Goal: Information Seeking & Learning: Learn about a topic

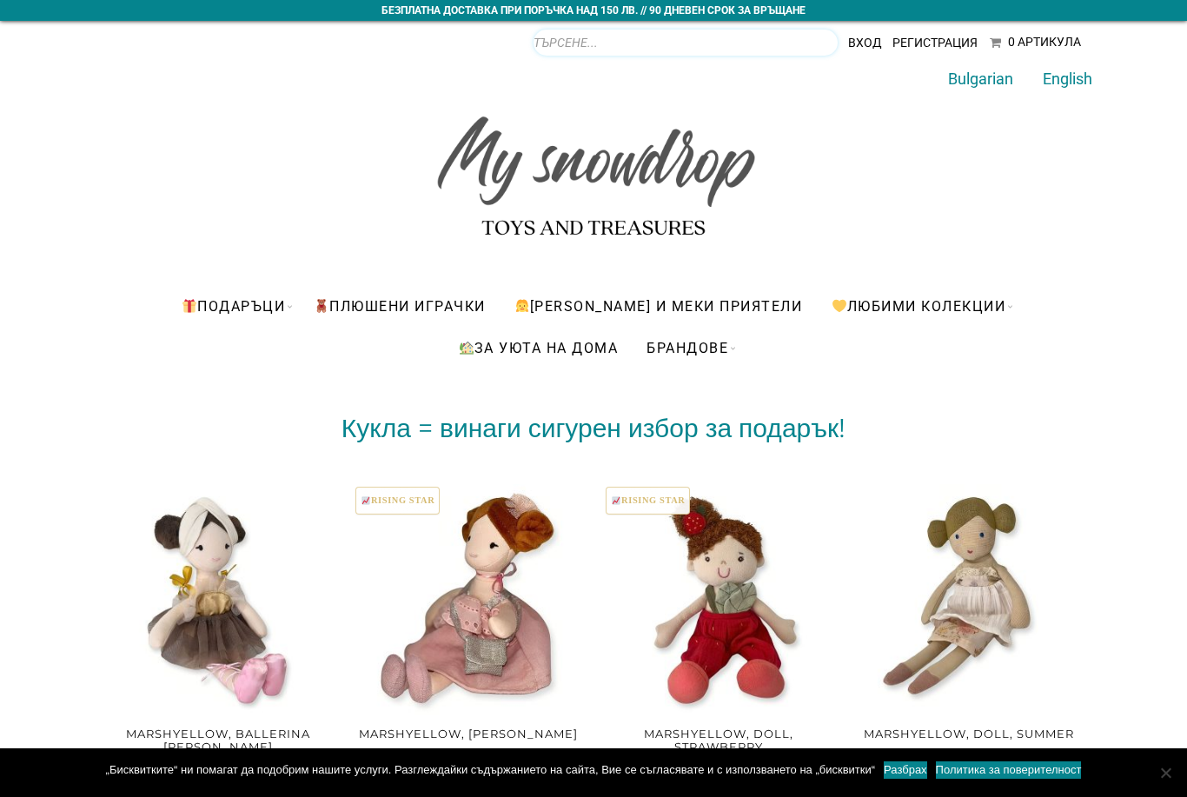
click at [800, 45] on input "Products search" at bounding box center [686, 43] width 304 height 26
type input "Мече"
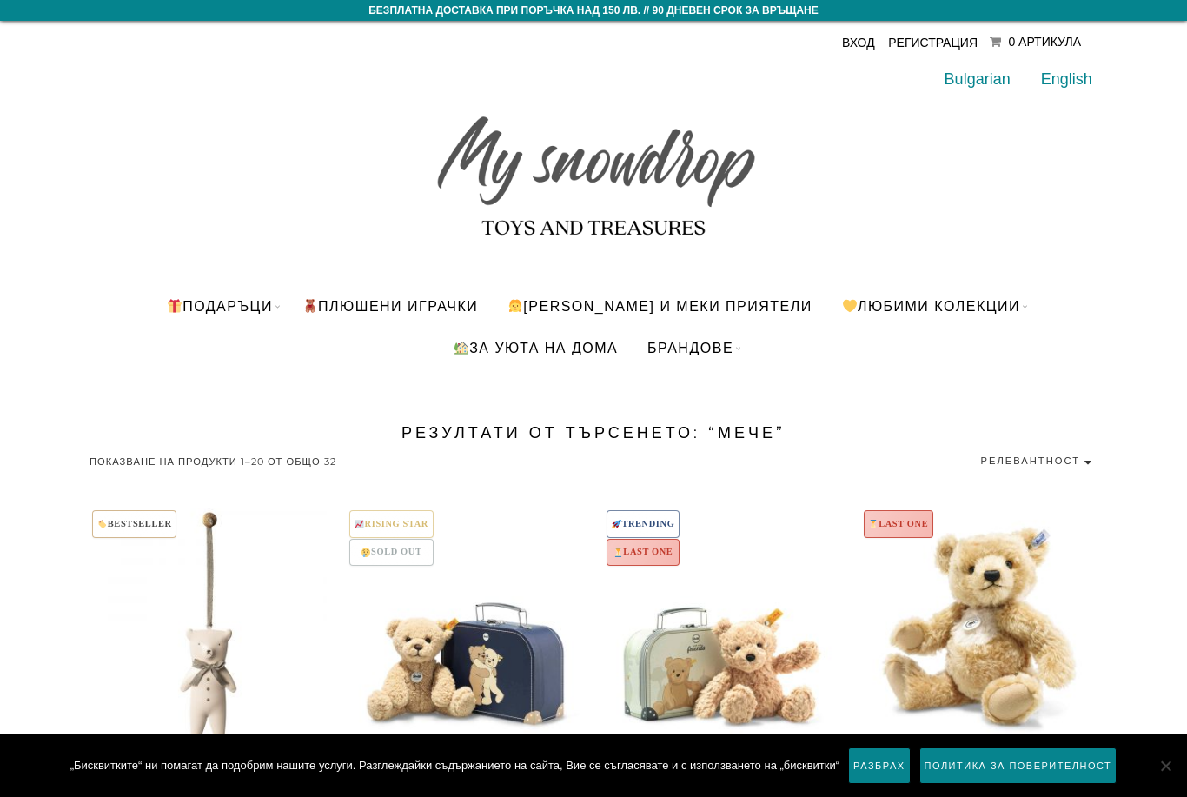
click at [1087, 462] on select "Релевантност Първо най-популярните Сортиране по средна оценка Първо най-новите …" at bounding box center [985, 460] width 225 height 23
select select "price"
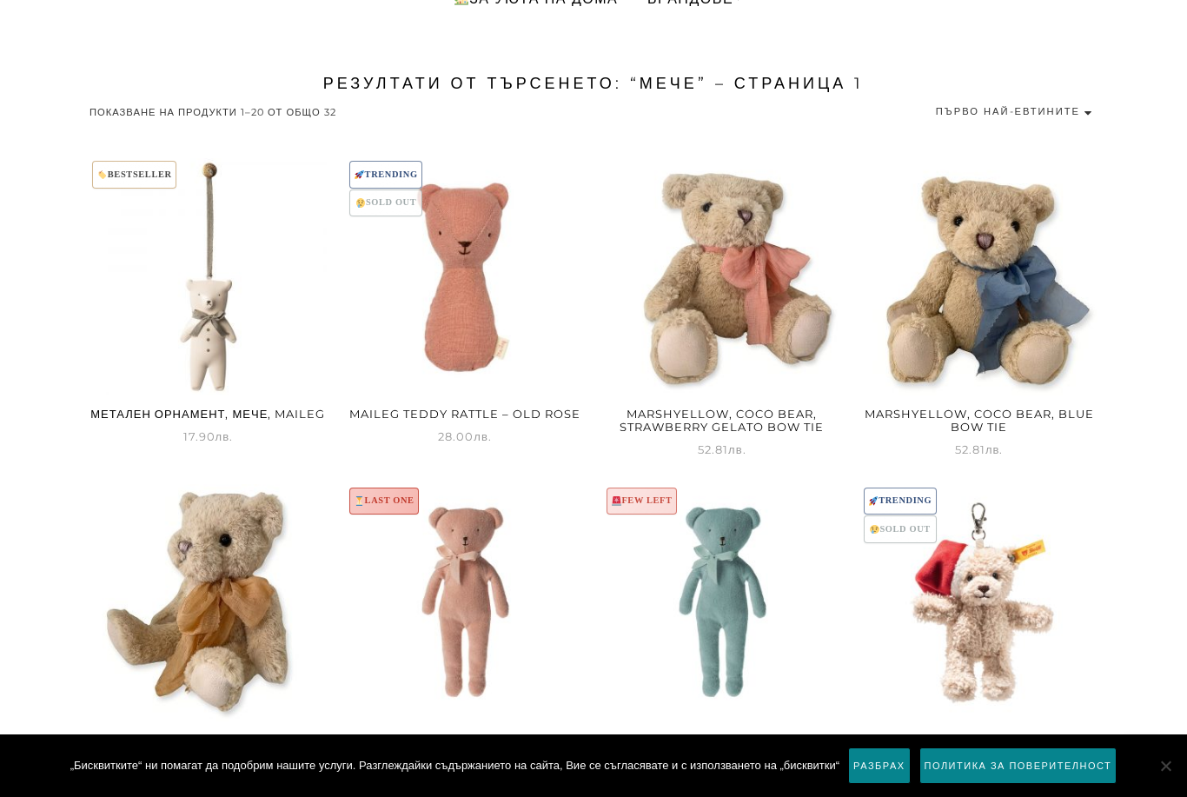
scroll to position [351, 0]
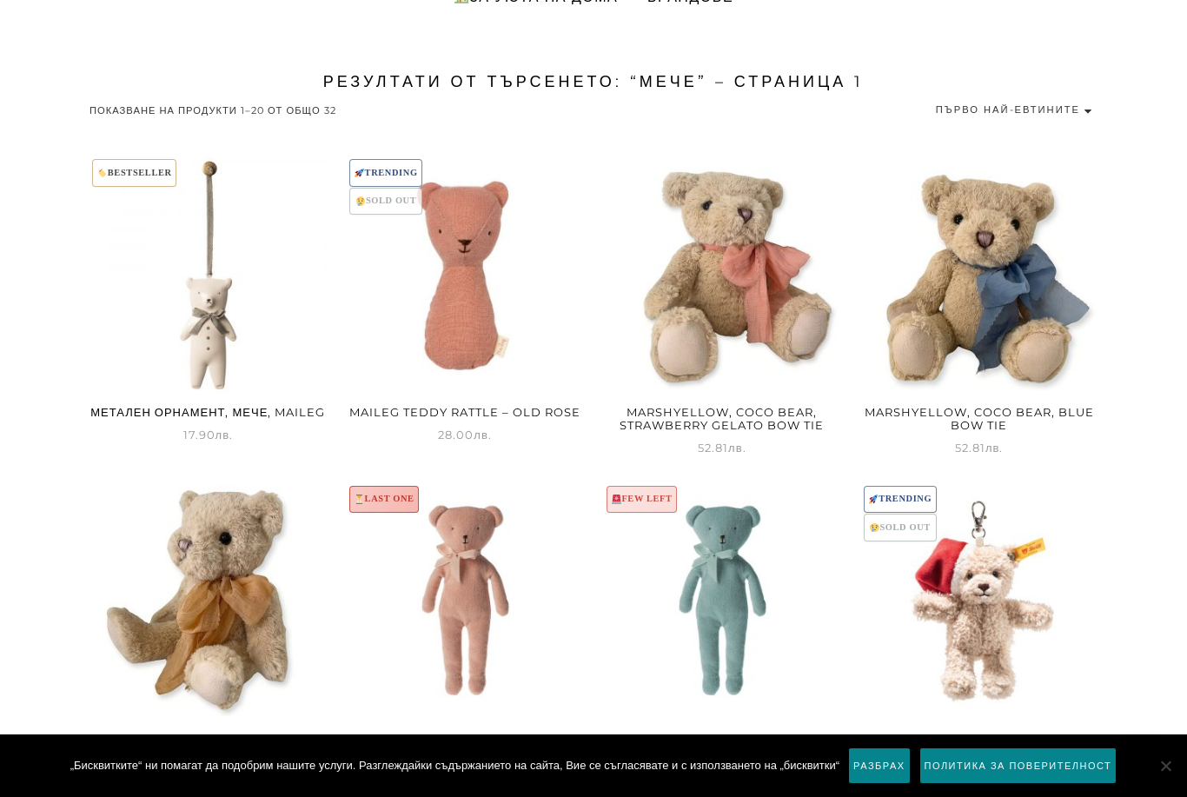
click at [793, 337] on img at bounding box center [722, 274] width 237 height 237
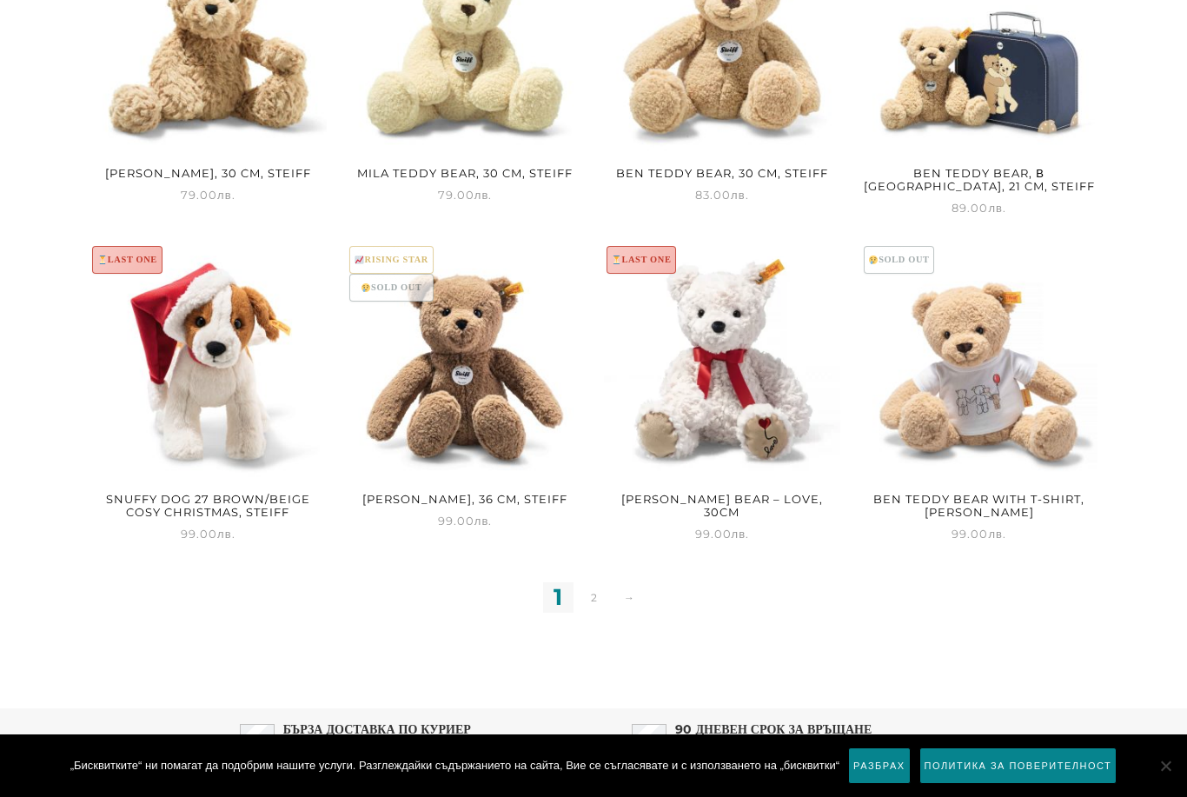
scroll to position [1572, 0]
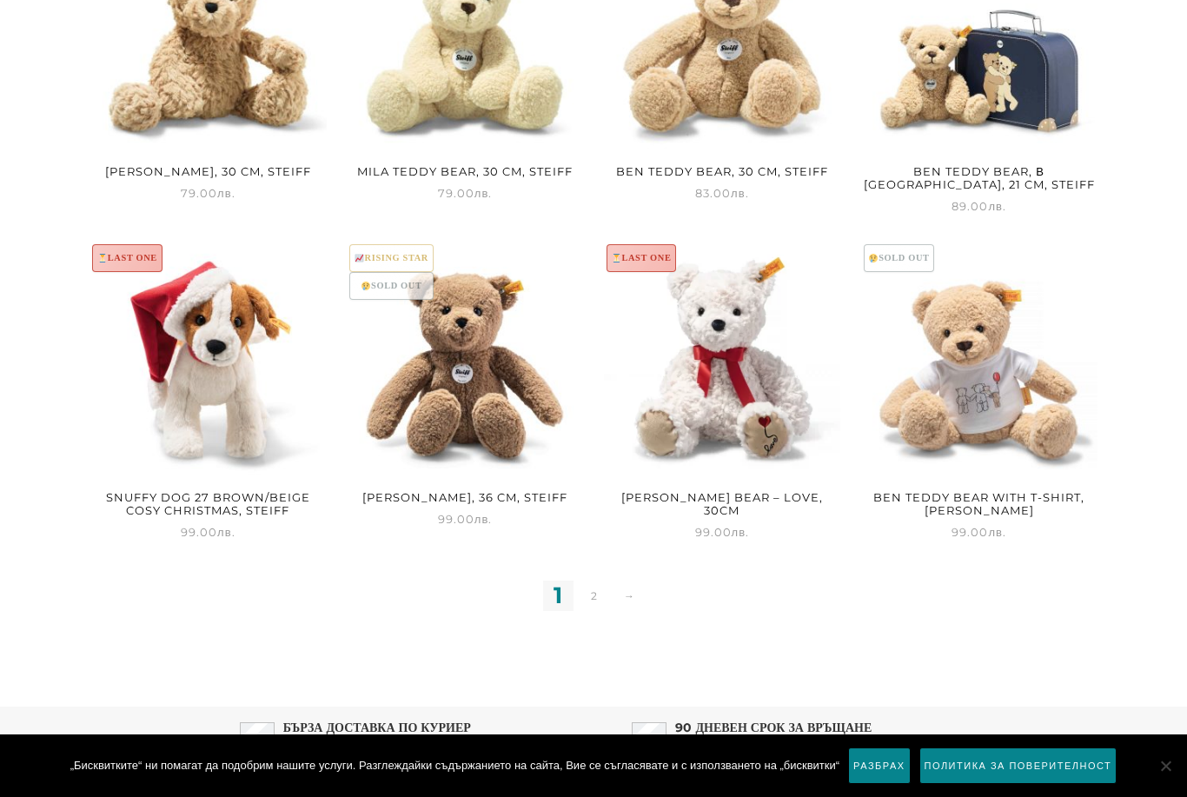
click at [594, 596] on link "2" at bounding box center [594, 596] width 30 height 30
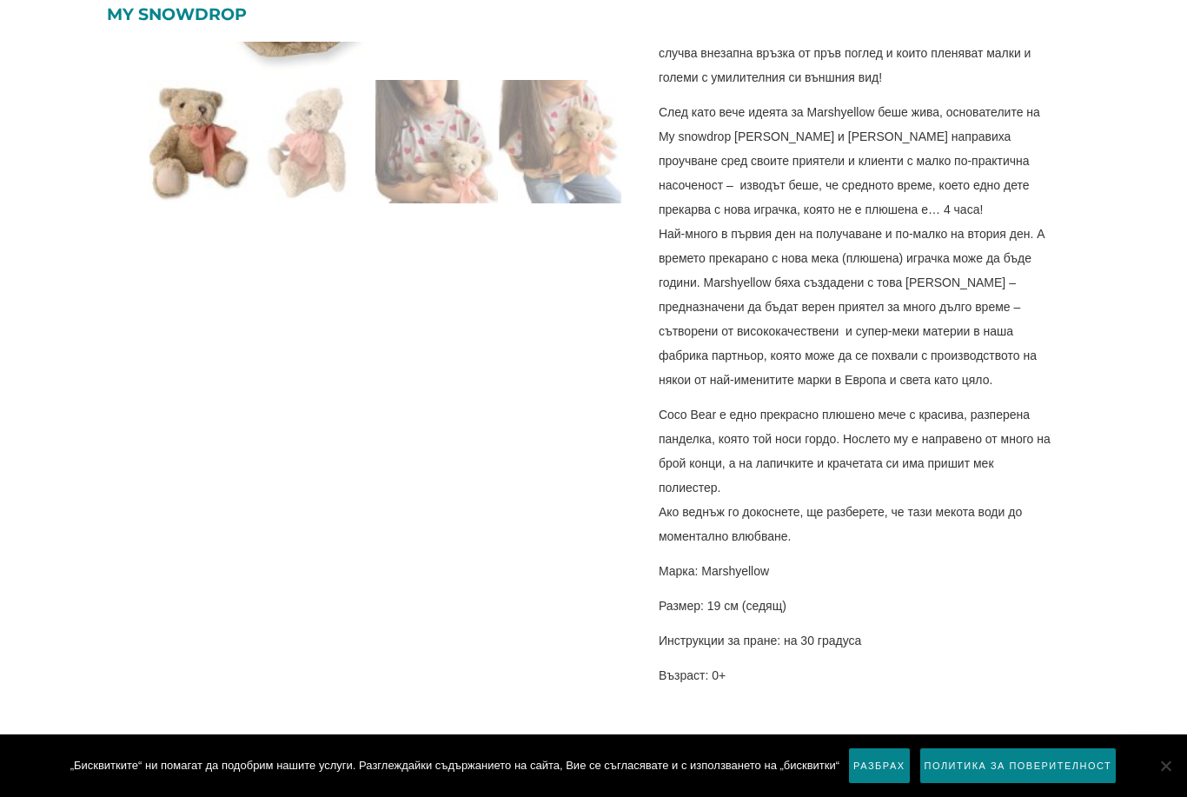
scroll to position [637, 0]
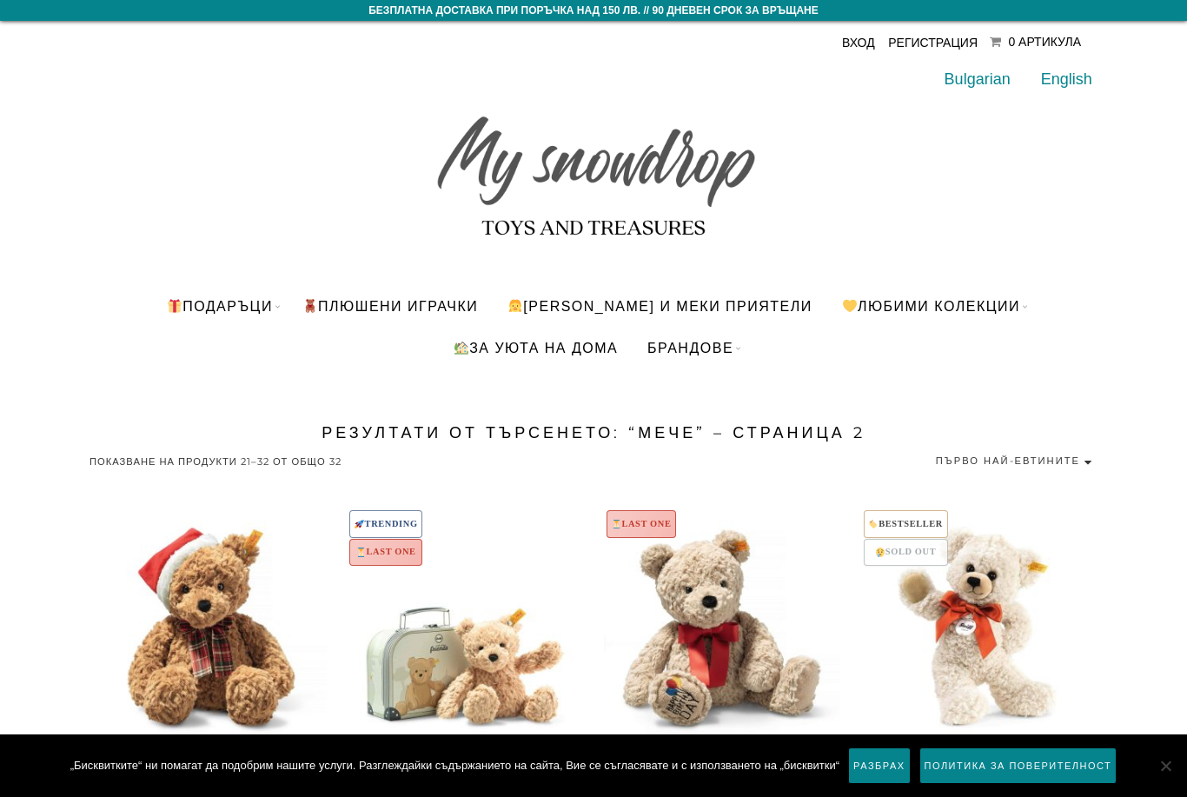
click at [706, 307] on link "[PERSON_NAME] и меки приятели" at bounding box center [660, 306] width 331 height 42
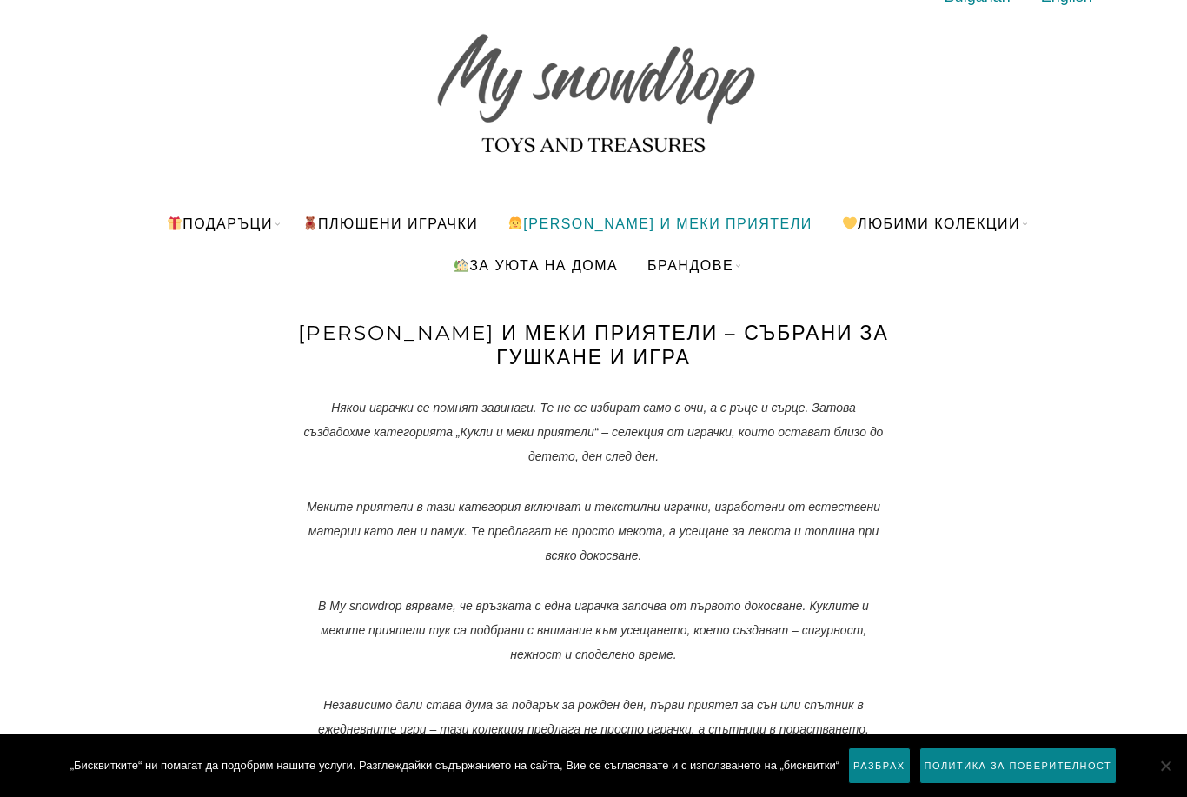
scroll to position [81, 0]
click at [688, 331] on link "Maileg" at bounding box center [743, 336] width 217 height 31
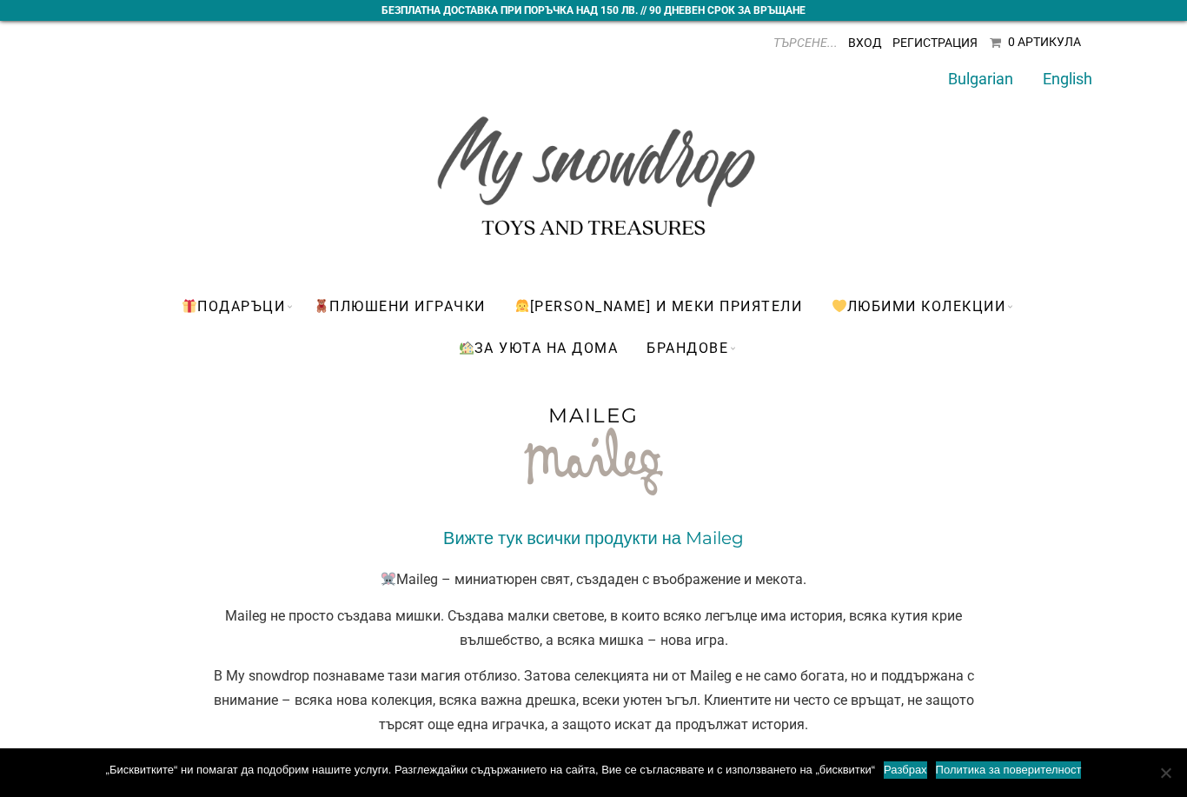
click at [699, 542] on link "Вижте тук всички продукти на Maileg" at bounding box center [593, 538] width 301 height 21
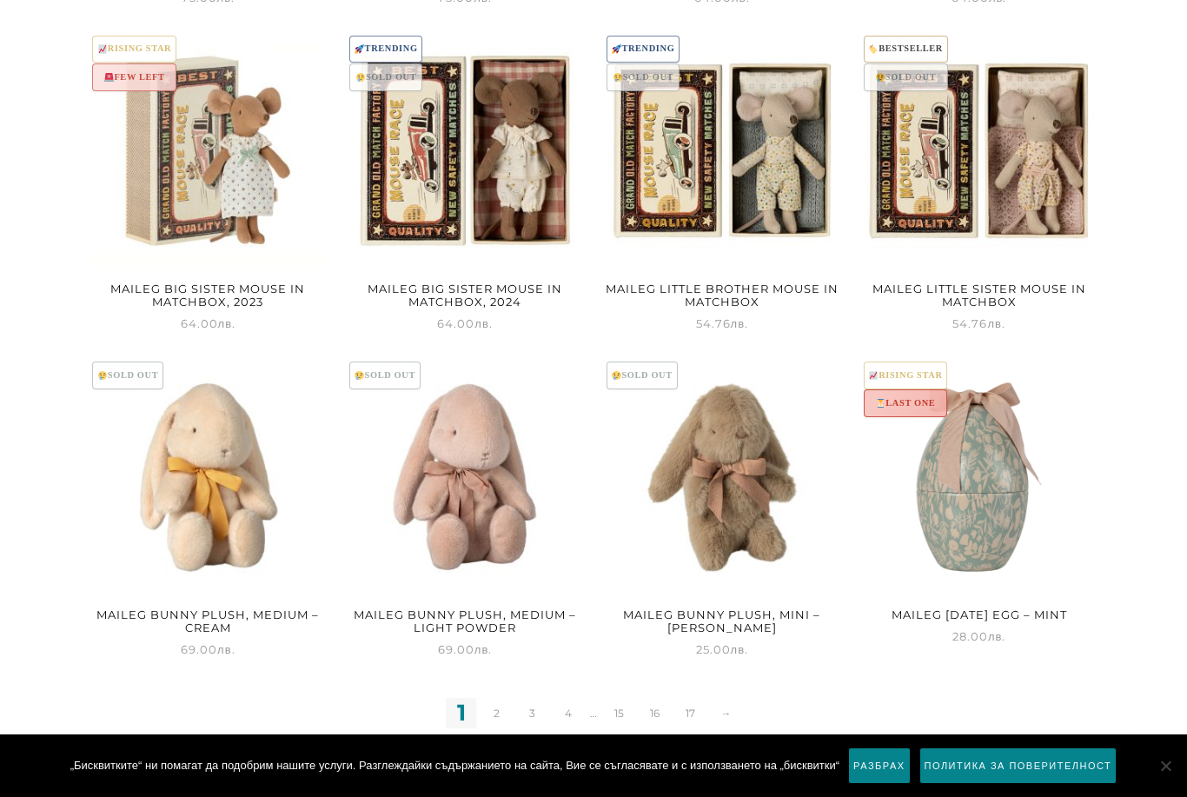
scroll to position [1601, 0]
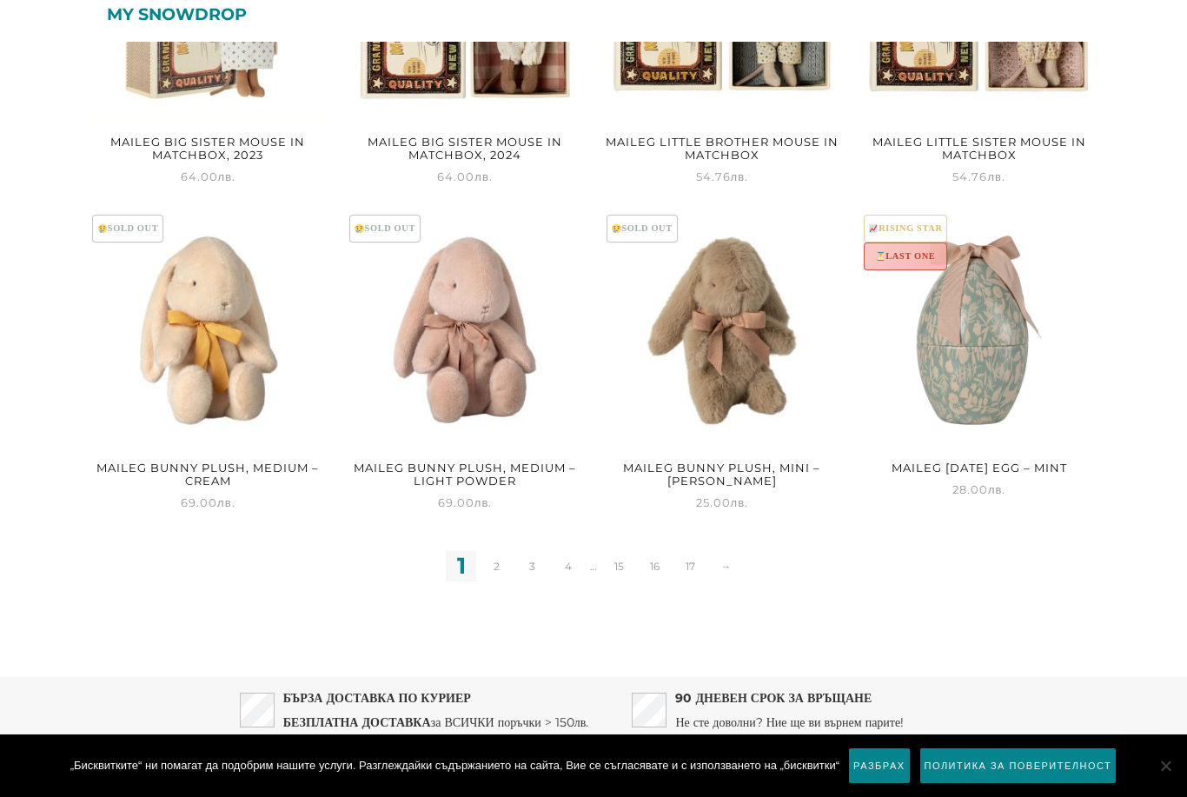
click at [502, 560] on link "2" at bounding box center [497, 566] width 30 height 30
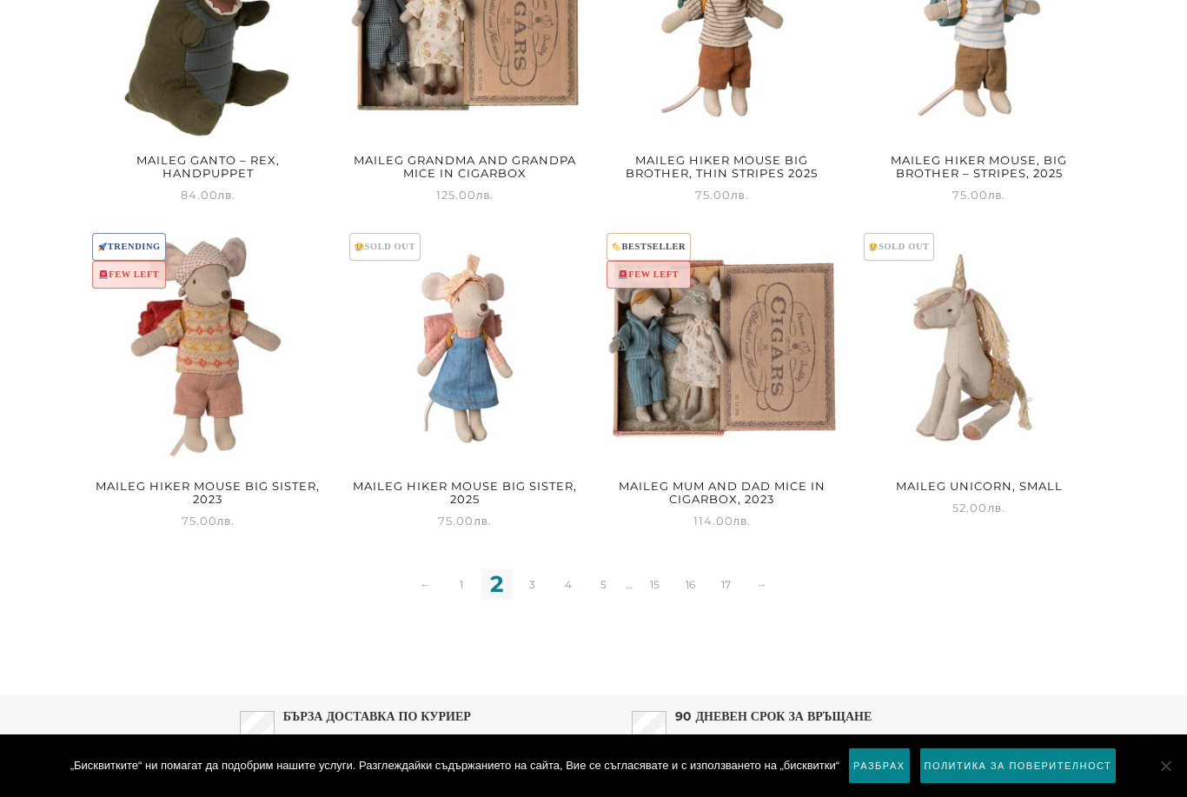
scroll to position [1589, 0]
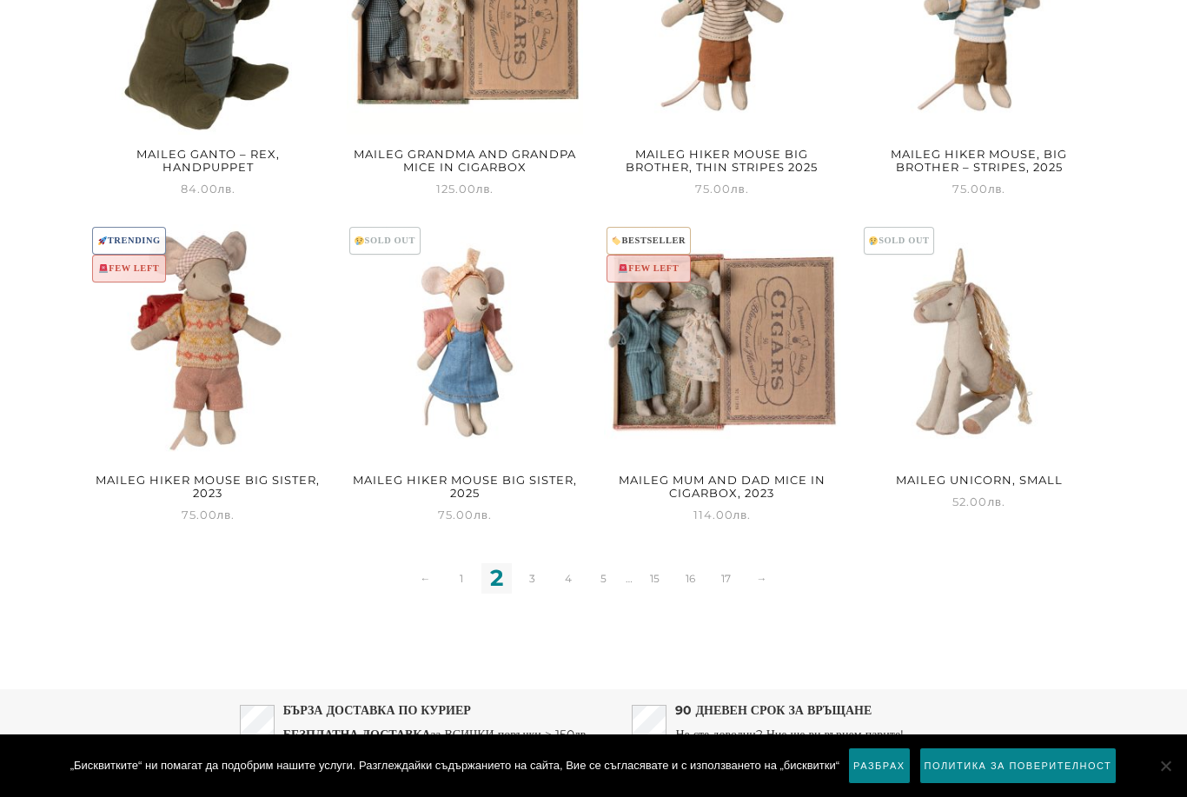
click at [528, 578] on link "3" at bounding box center [532, 578] width 30 height 30
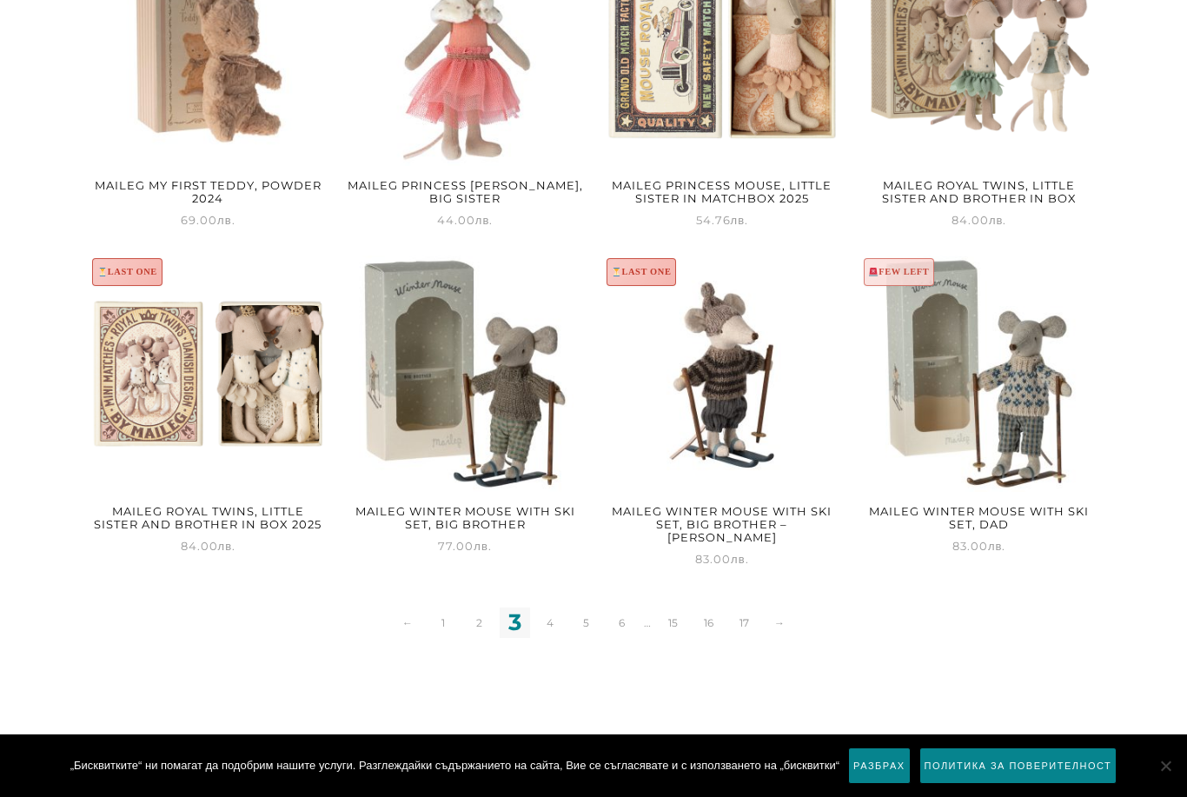
scroll to position [1559, 0]
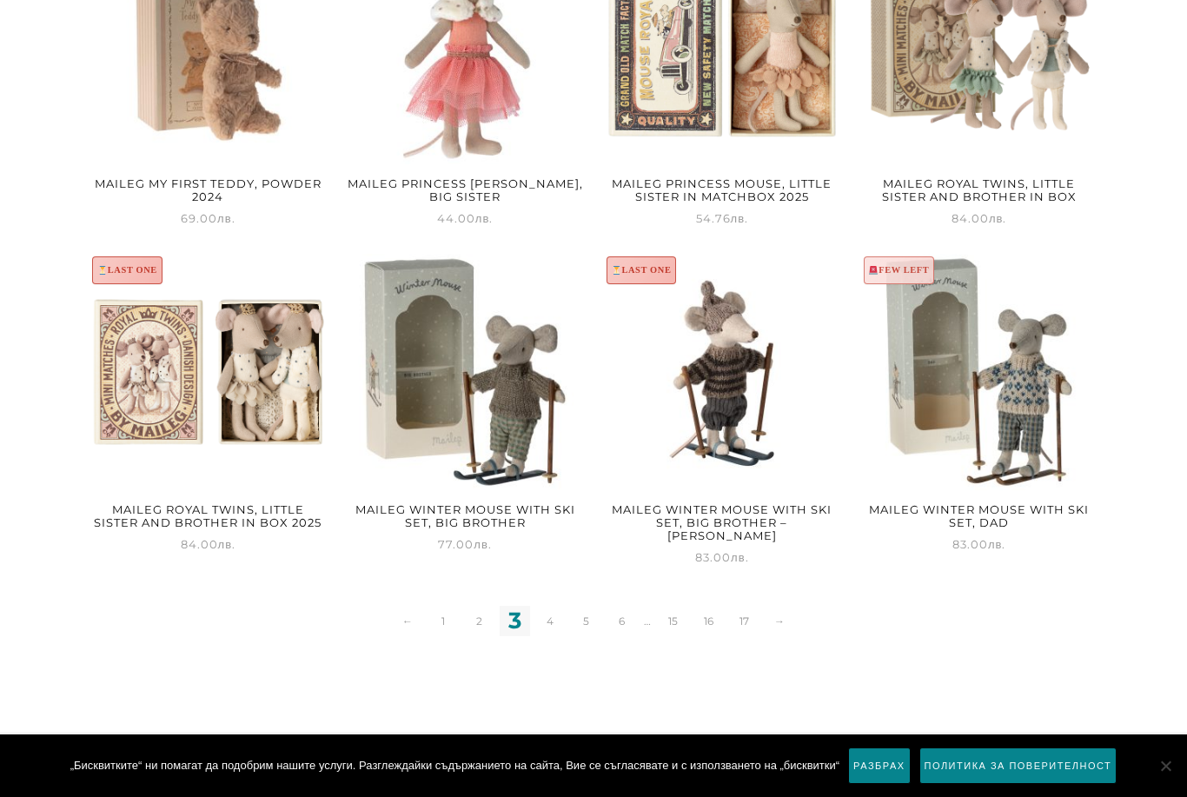
click at [549, 609] on link "4" at bounding box center [550, 621] width 30 height 30
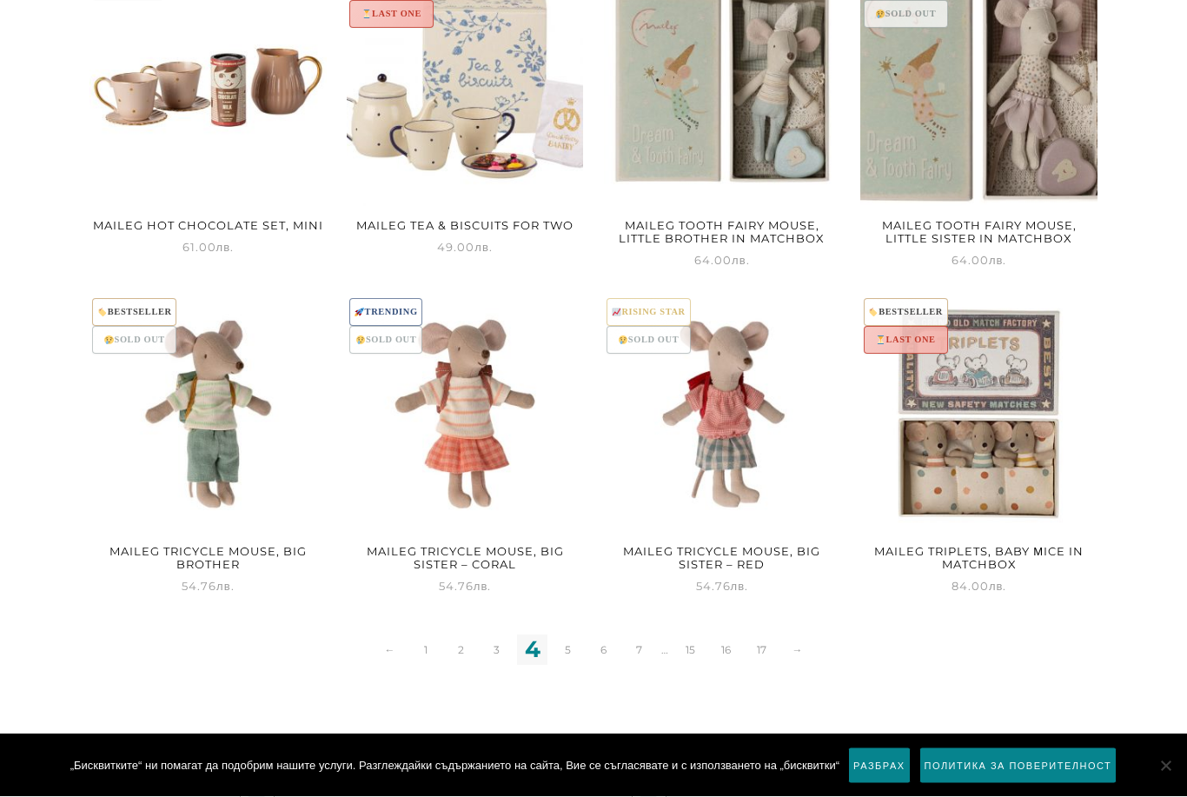
scroll to position [1601, 0]
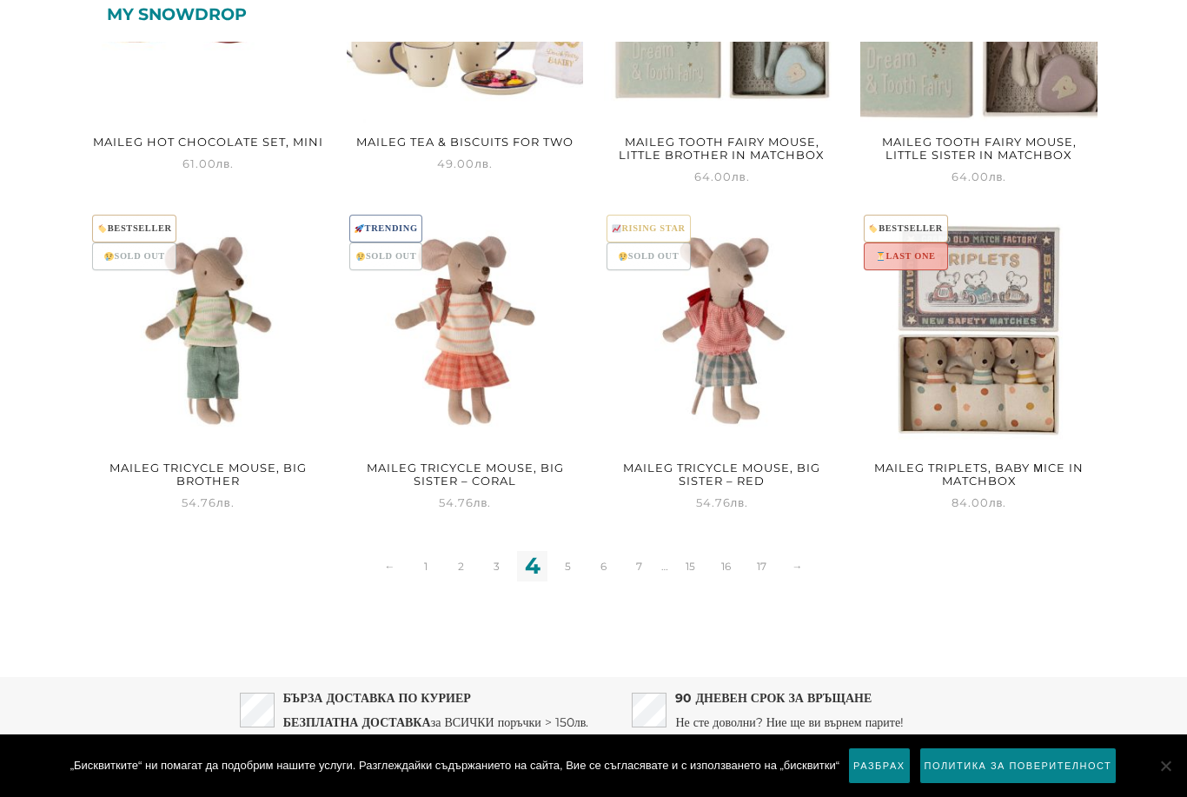
click at [573, 569] on link "5" at bounding box center [568, 566] width 30 height 30
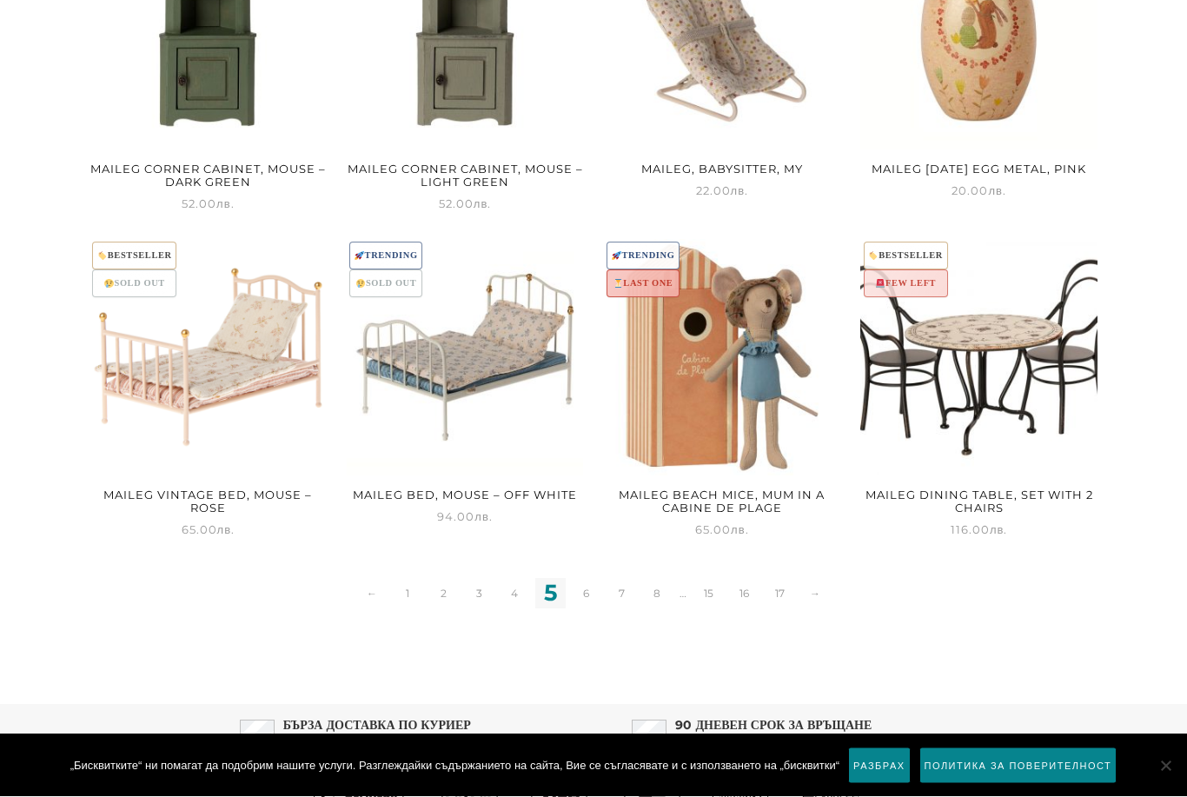
scroll to position [1601, 0]
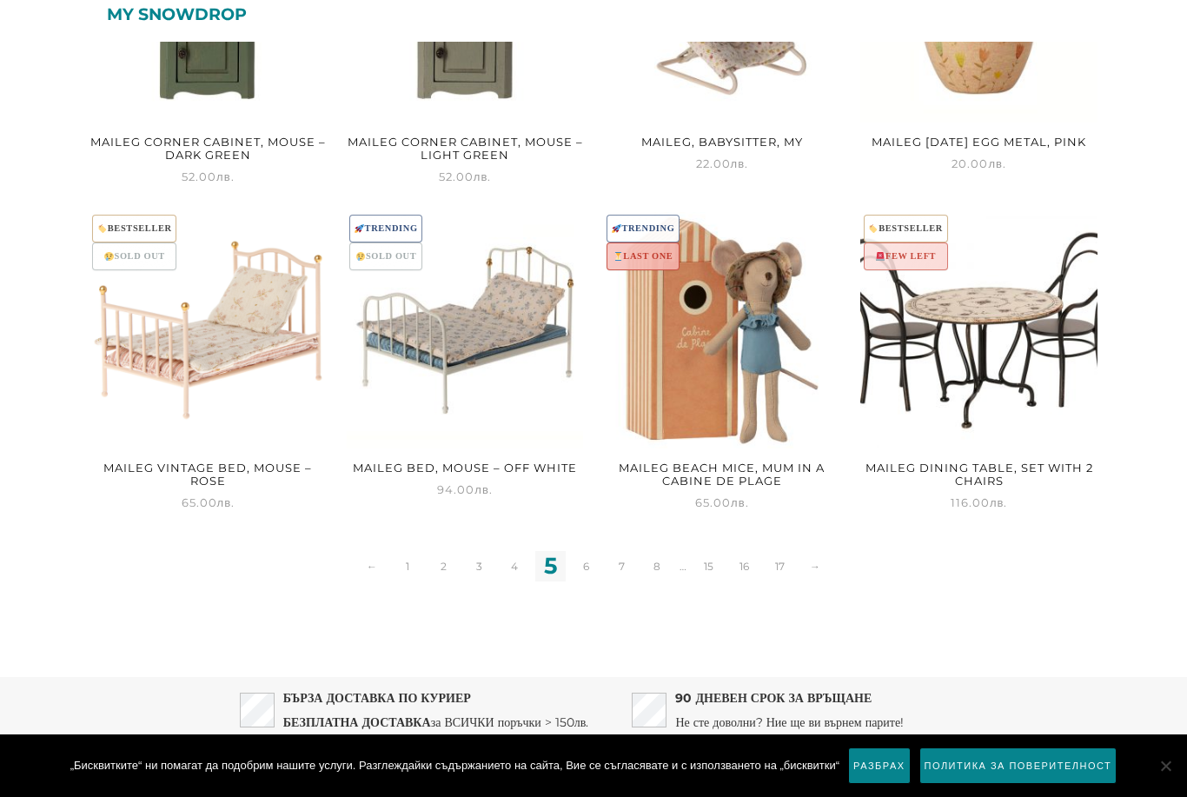
click at [586, 568] on link "6" at bounding box center [586, 566] width 30 height 30
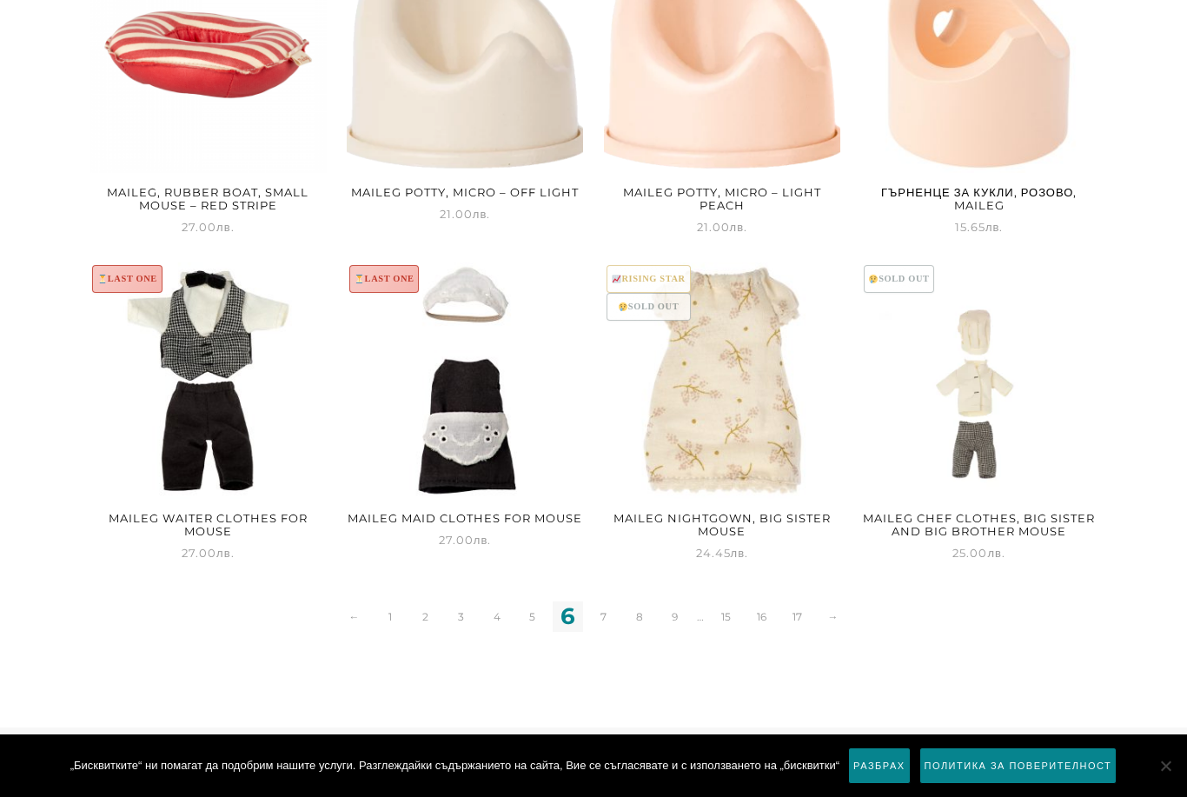
scroll to position [1601, 0]
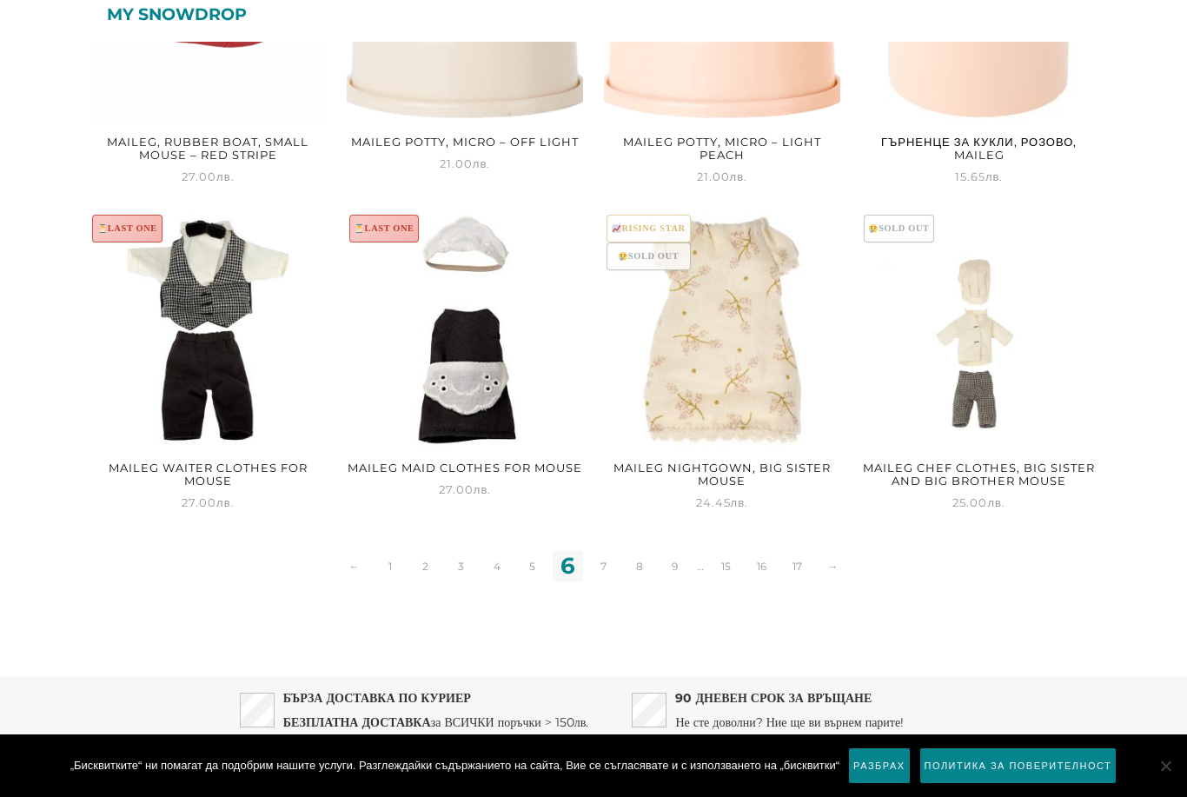
click at [608, 568] on link "7" at bounding box center [603, 566] width 30 height 30
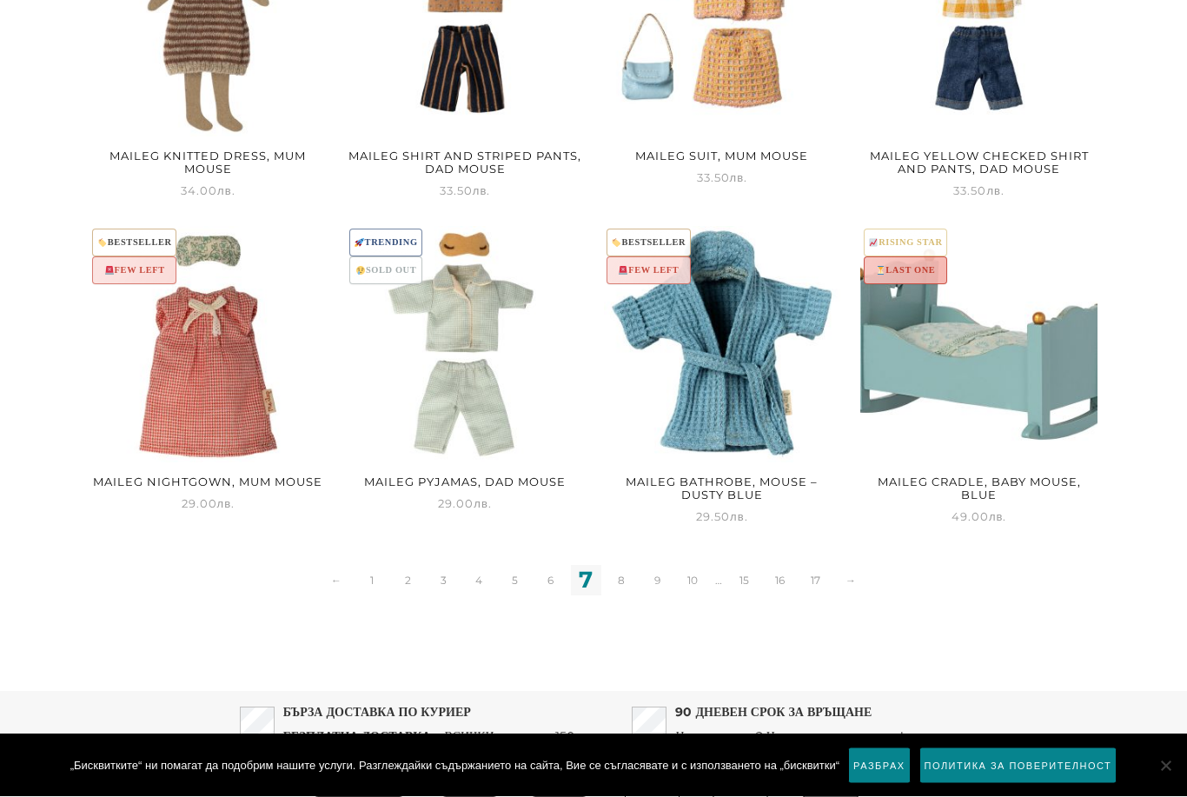
scroll to position [1614, 0]
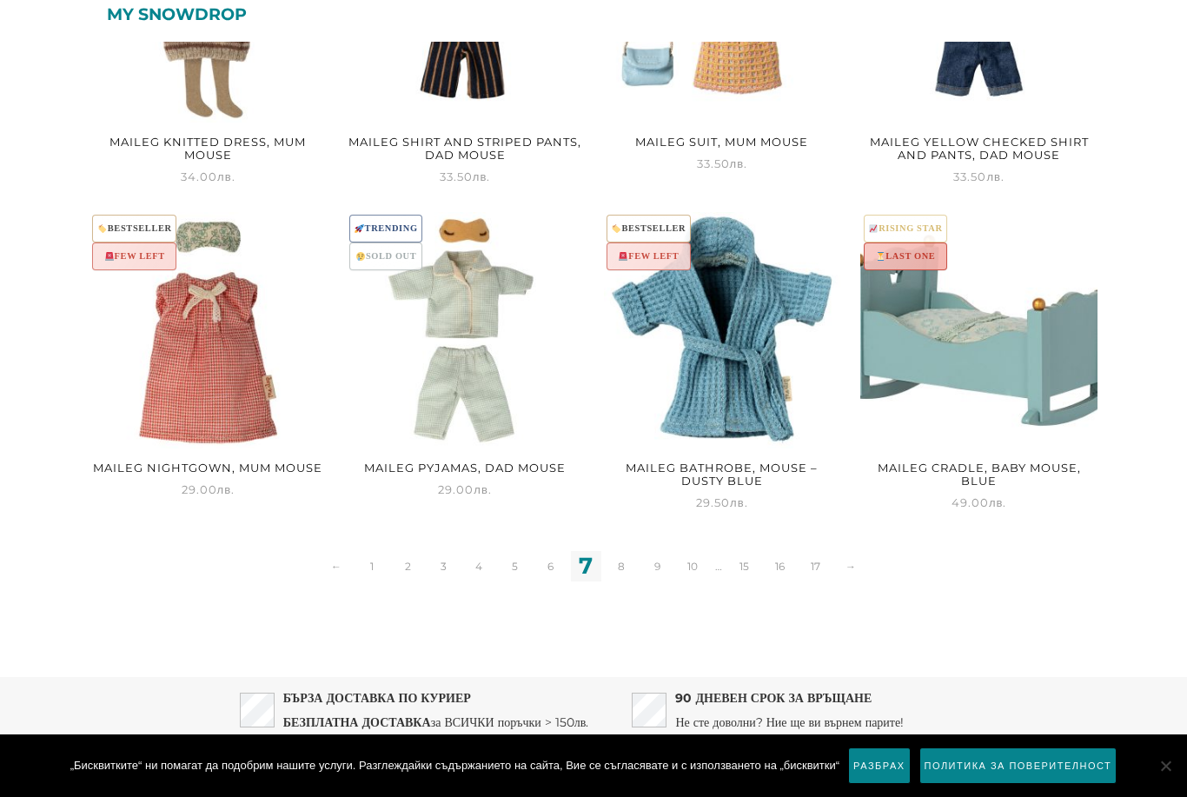
click at [619, 564] on link "8" at bounding box center [622, 566] width 30 height 30
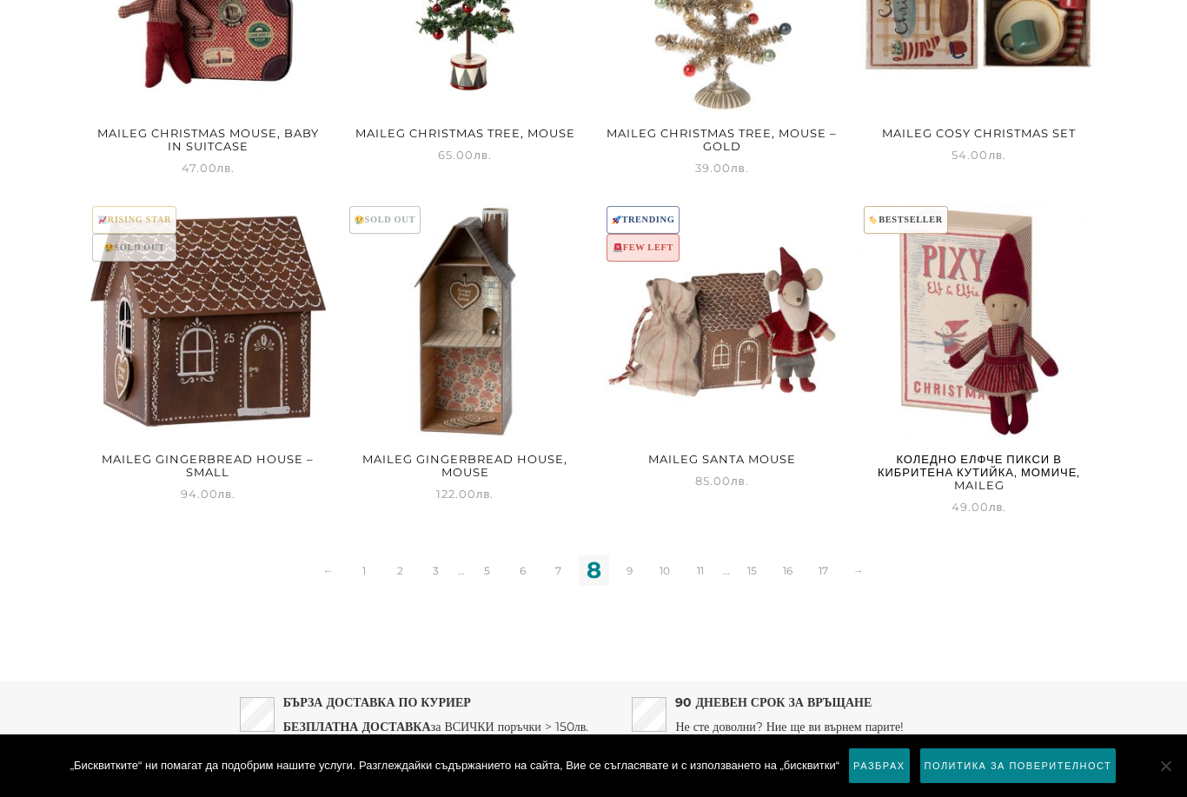
scroll to position [1601, 0]
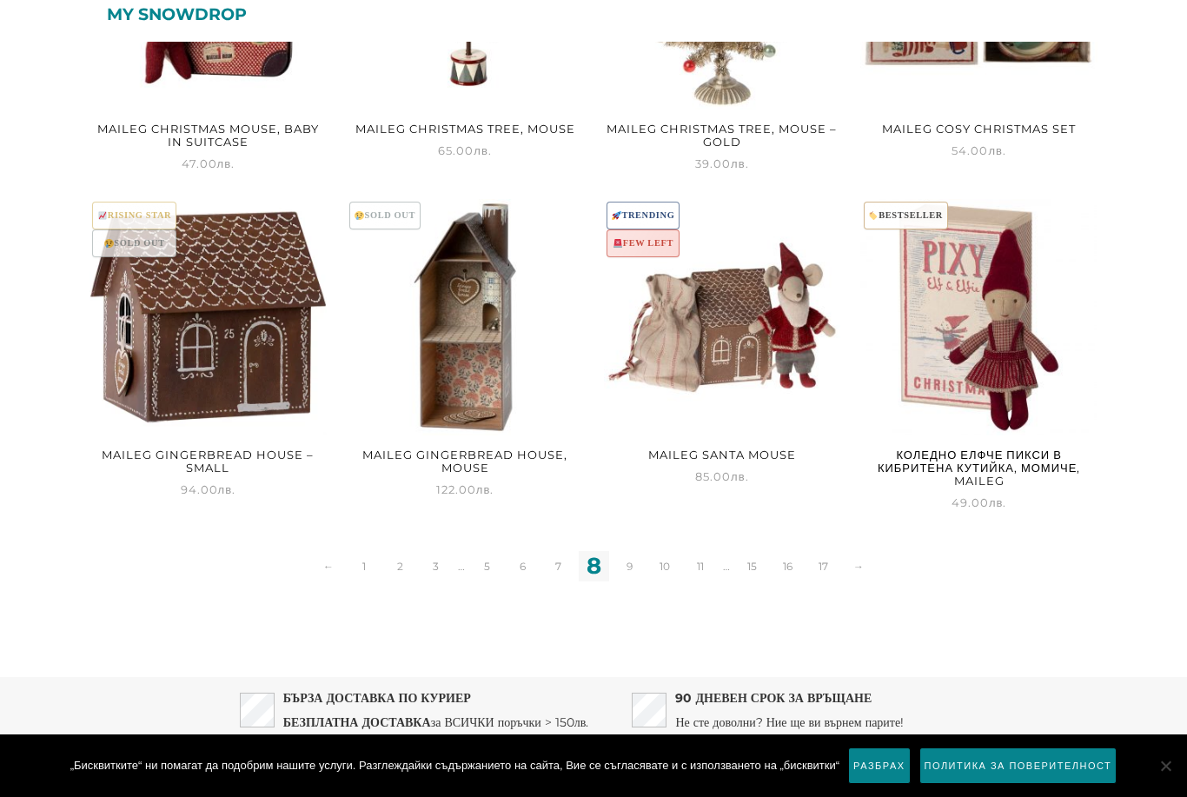
click at [630, 571] on link "9" at bounding box center [630, 566] width 30 height 30
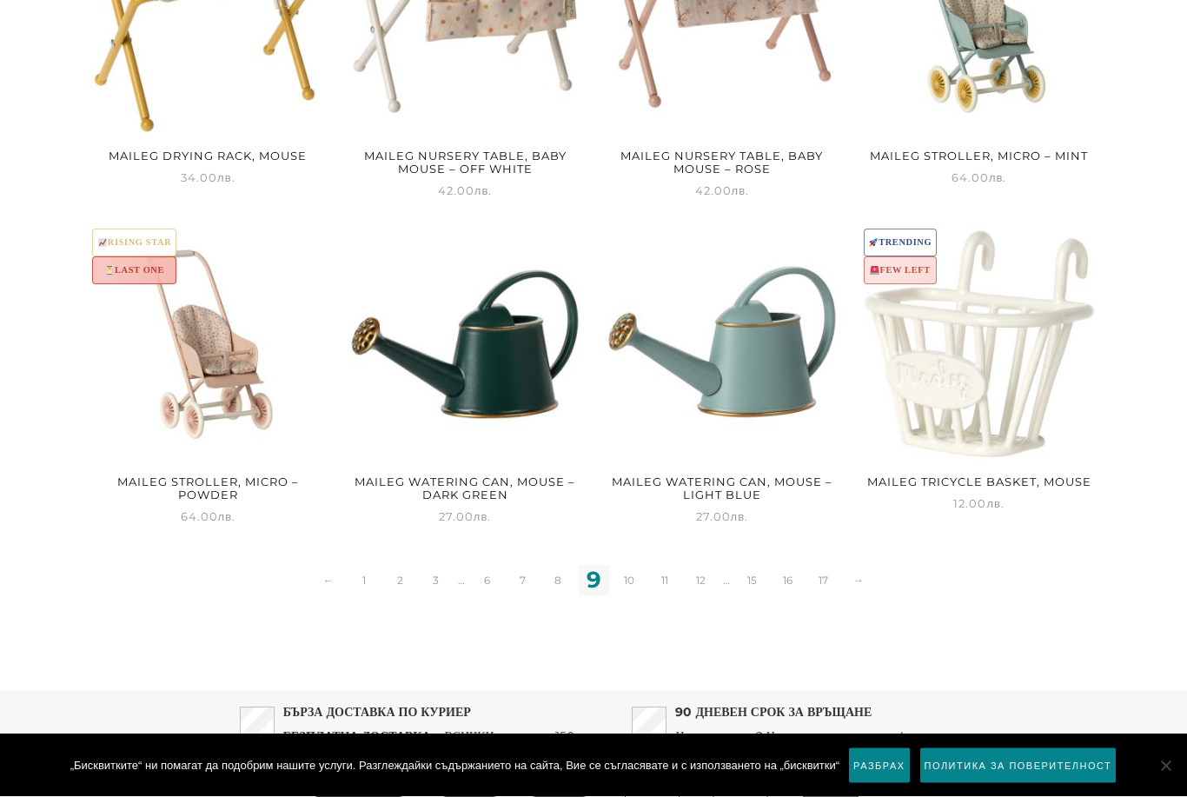
scroll to position [1604, 0]
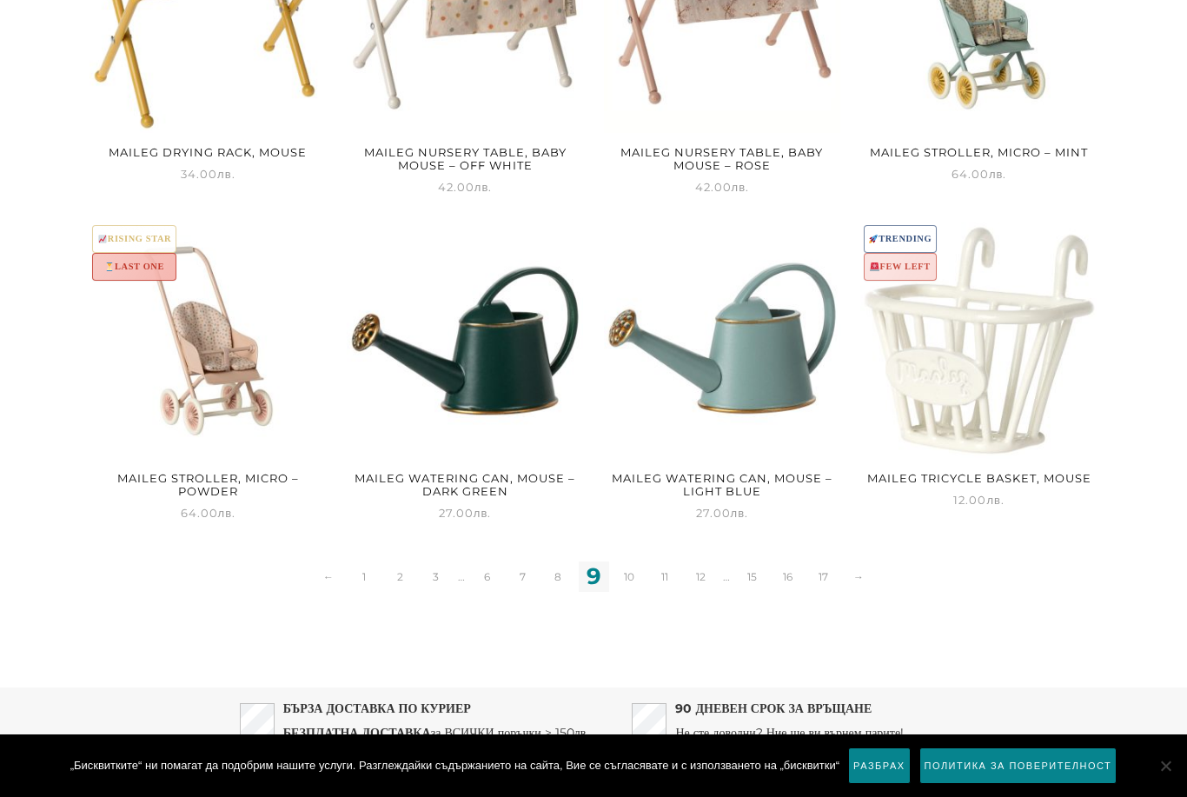
click at [632, 578] on link "10" at bounding box center [630, 577] width 30 height 30
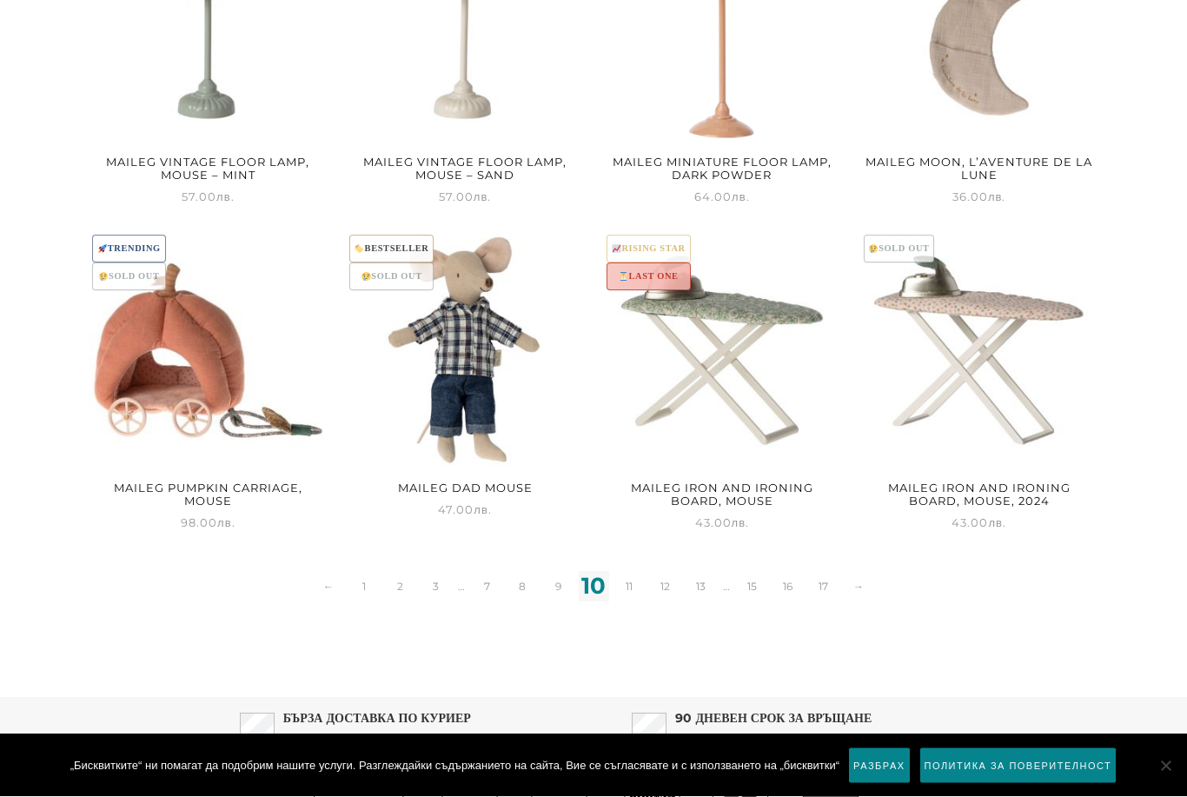
scroll to position [1584, 0]
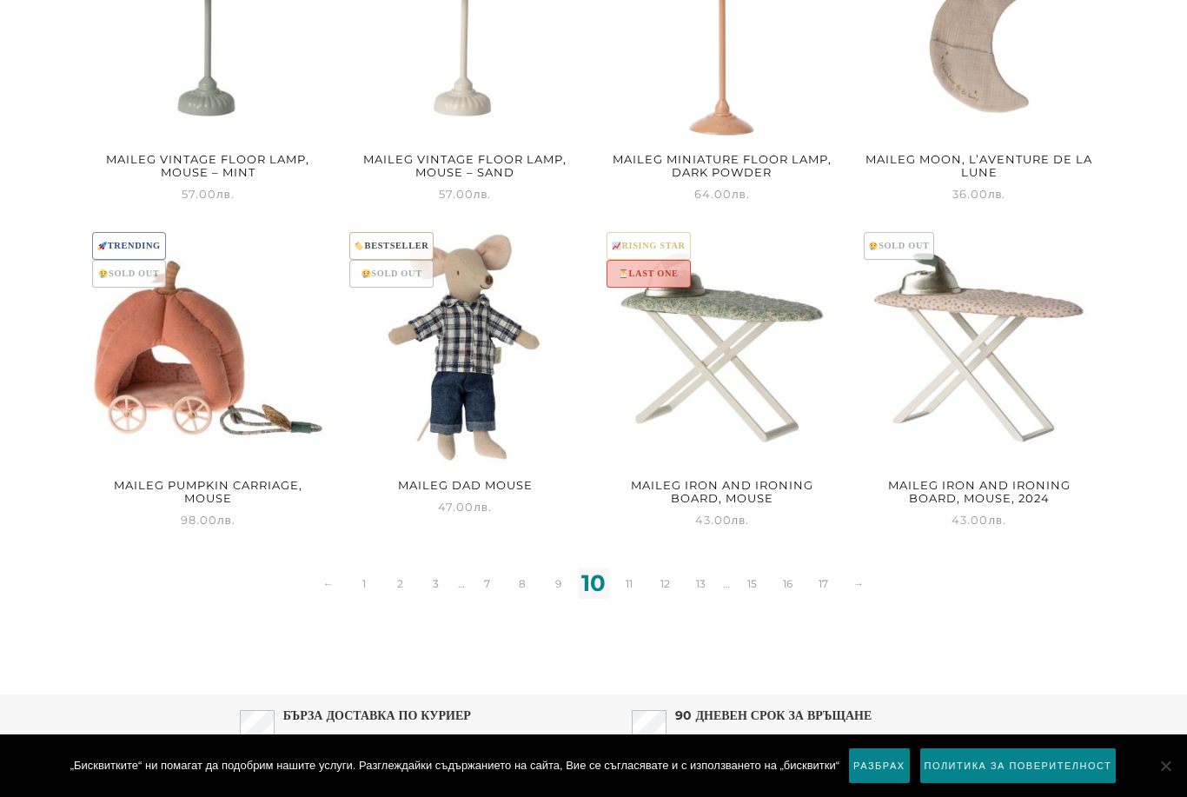
click at [630, 583] on link "11" at bounding box center [630, 583] width 30 height 30
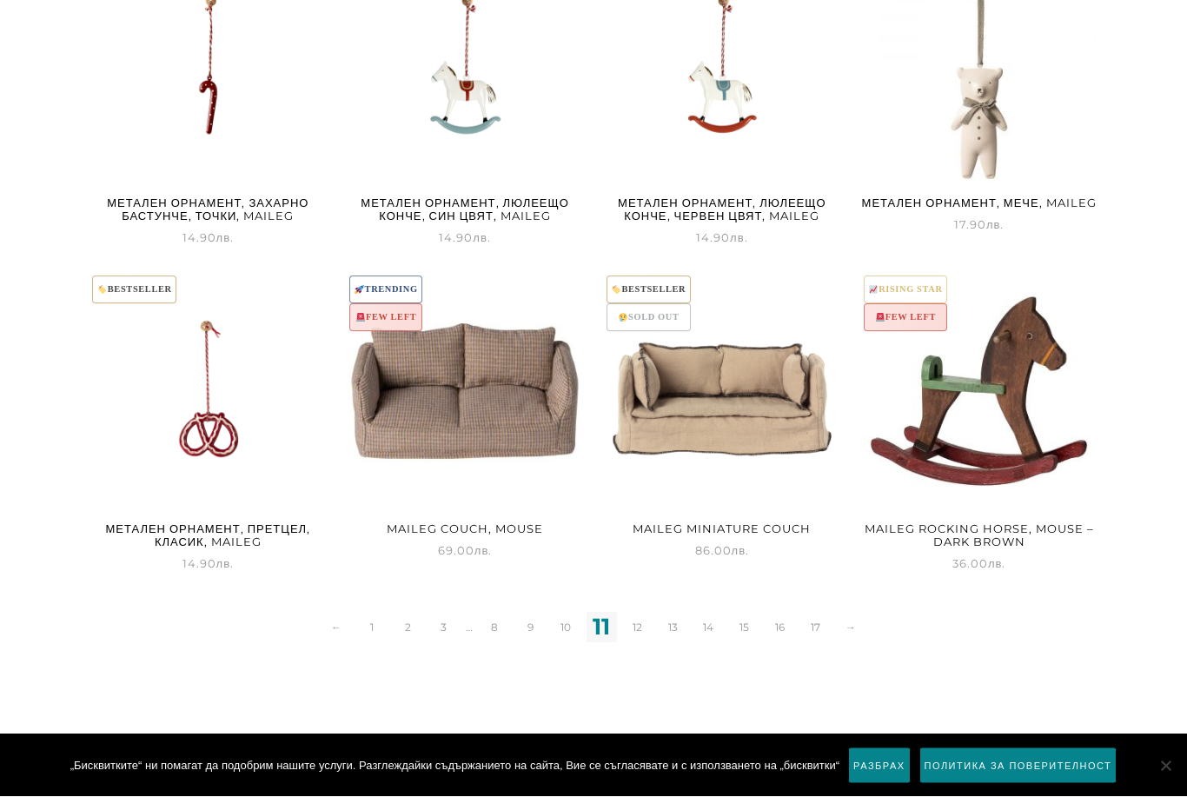
scroll to position [1601, 0]
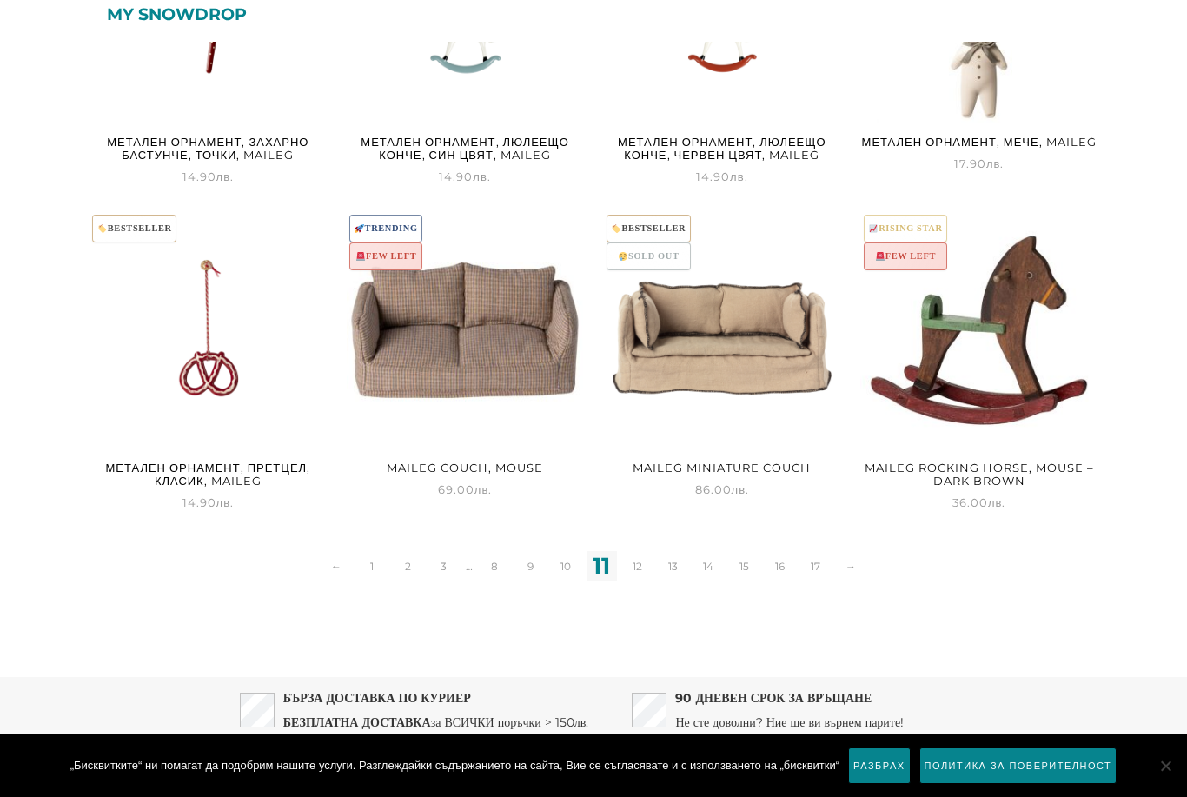
click at [638, 563] on link "12" at bounding box center [637, 566] width 30 height 30
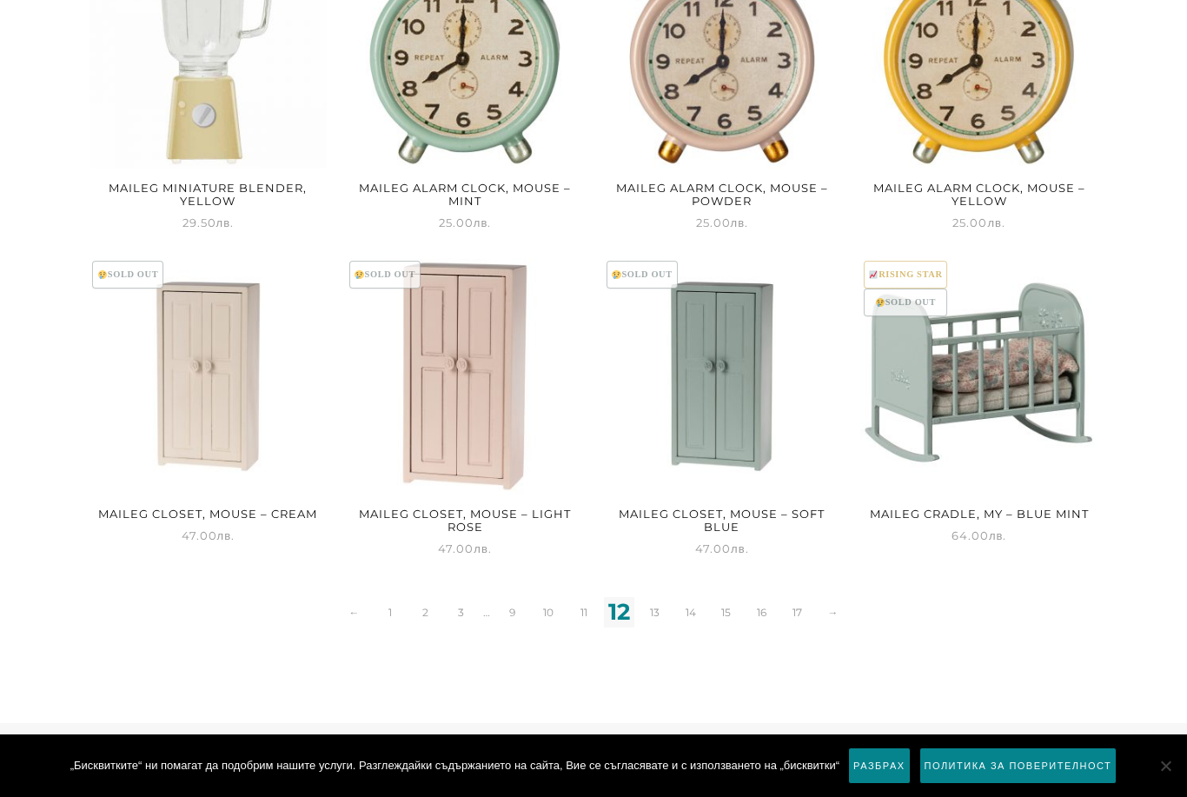
scroll to position [1545, 0]
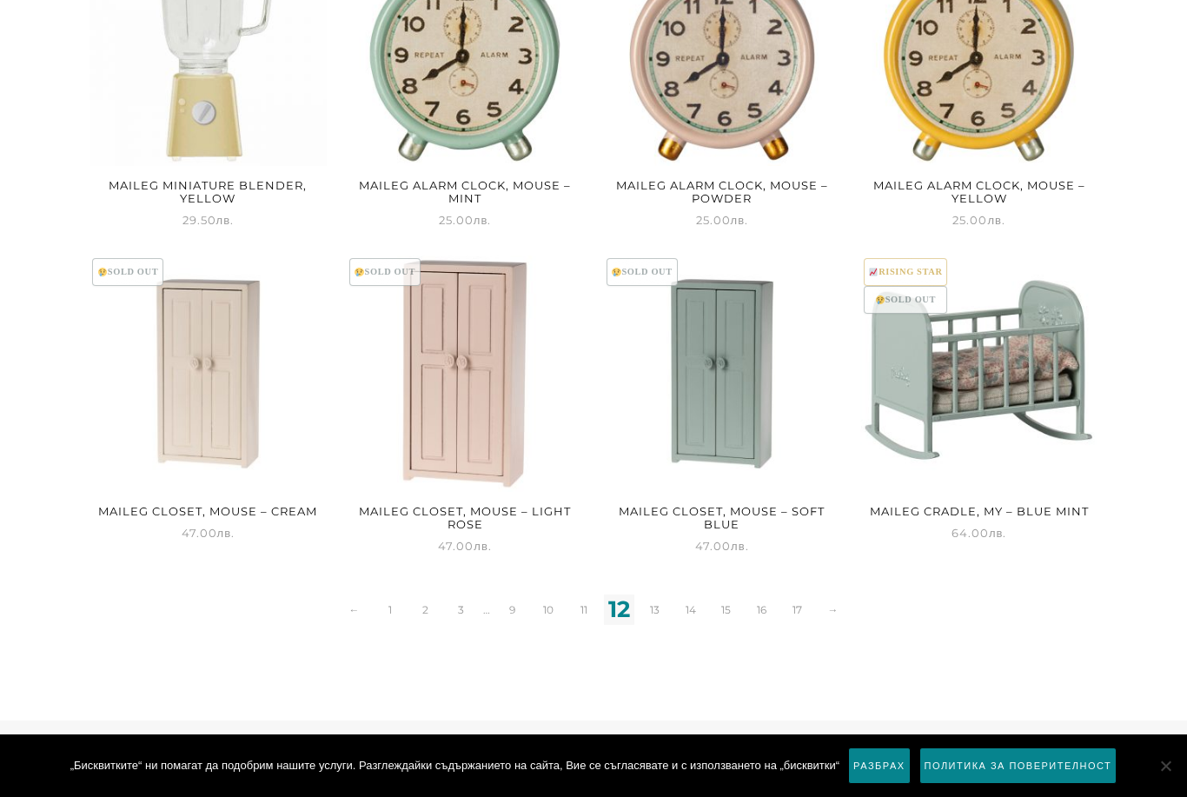
click at [650, 612] on link "13" at bounding box center [655, 610] width 30 height 30
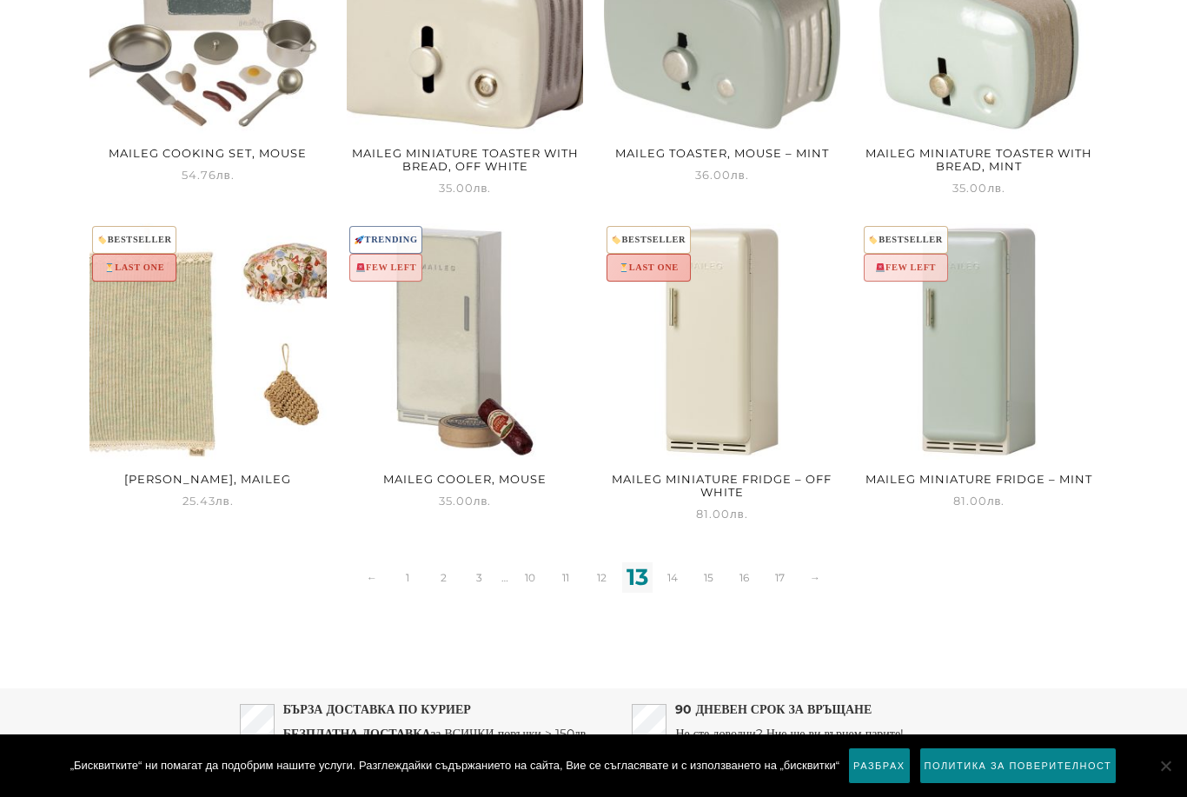
scroll to position [1601, 0]
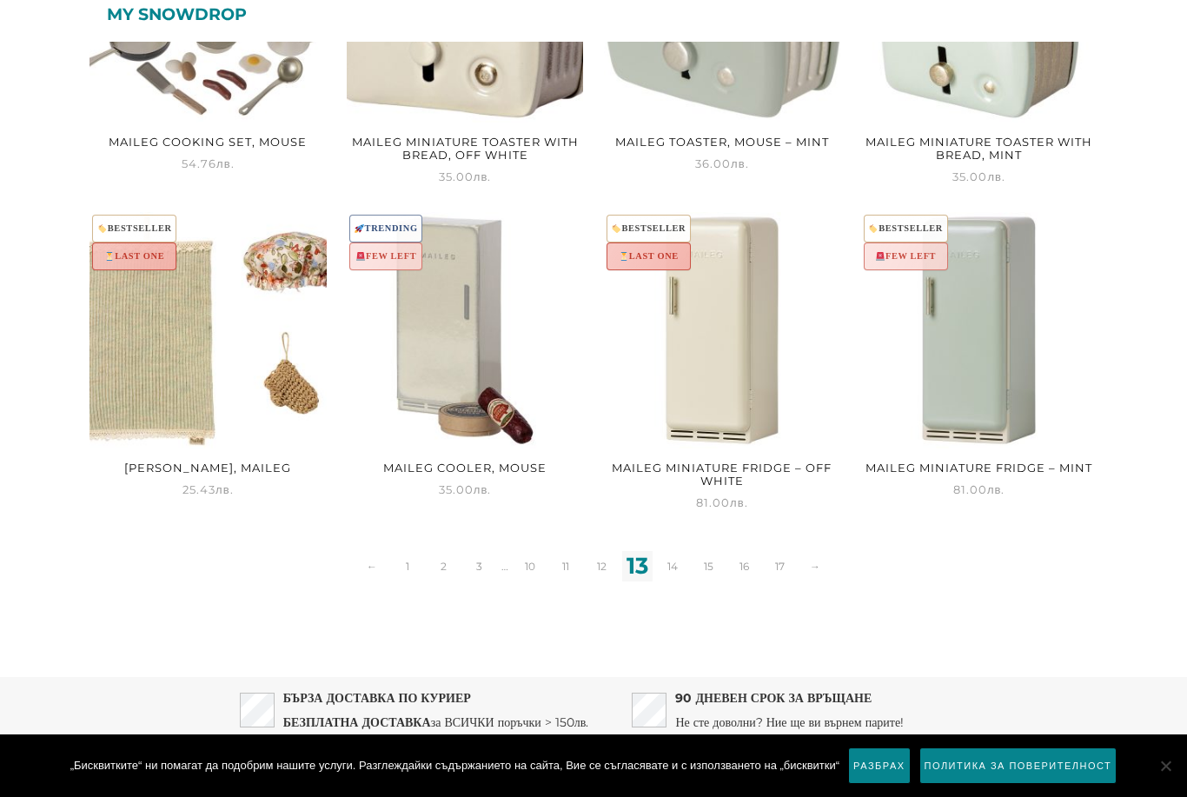
click at [668, 568] on link "14" at bounding box center [673, 566] width 30 height 30
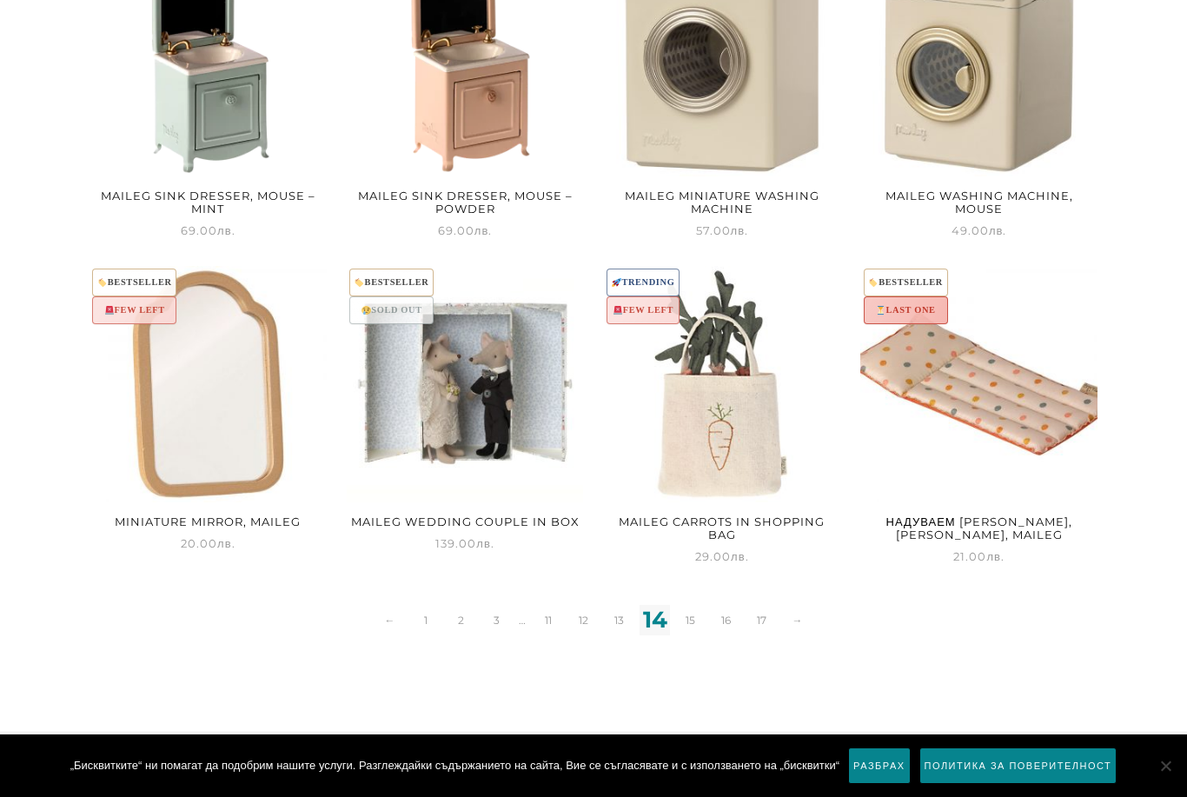
scroll to position [1601, 0]
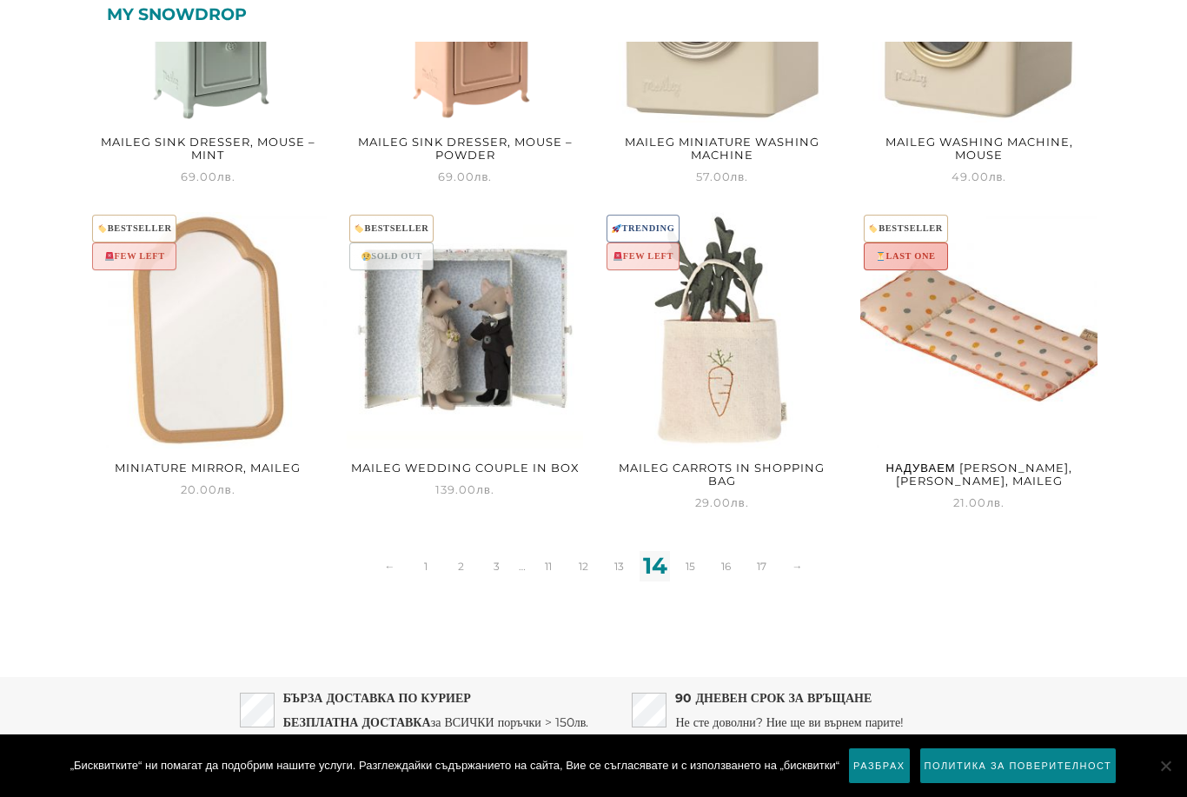
click at [693, 571] on link "15" at bounding box center [690, 566] width 30 height 30
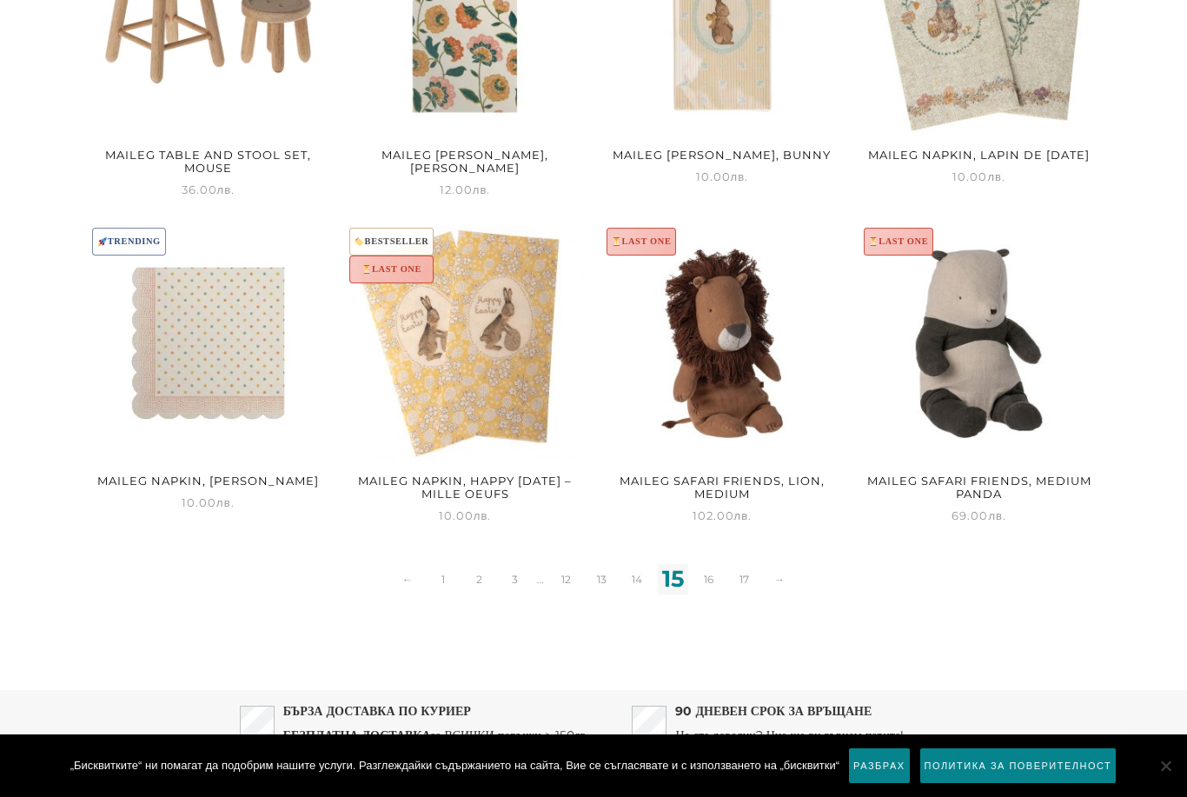
scroll to position [1593, 0]
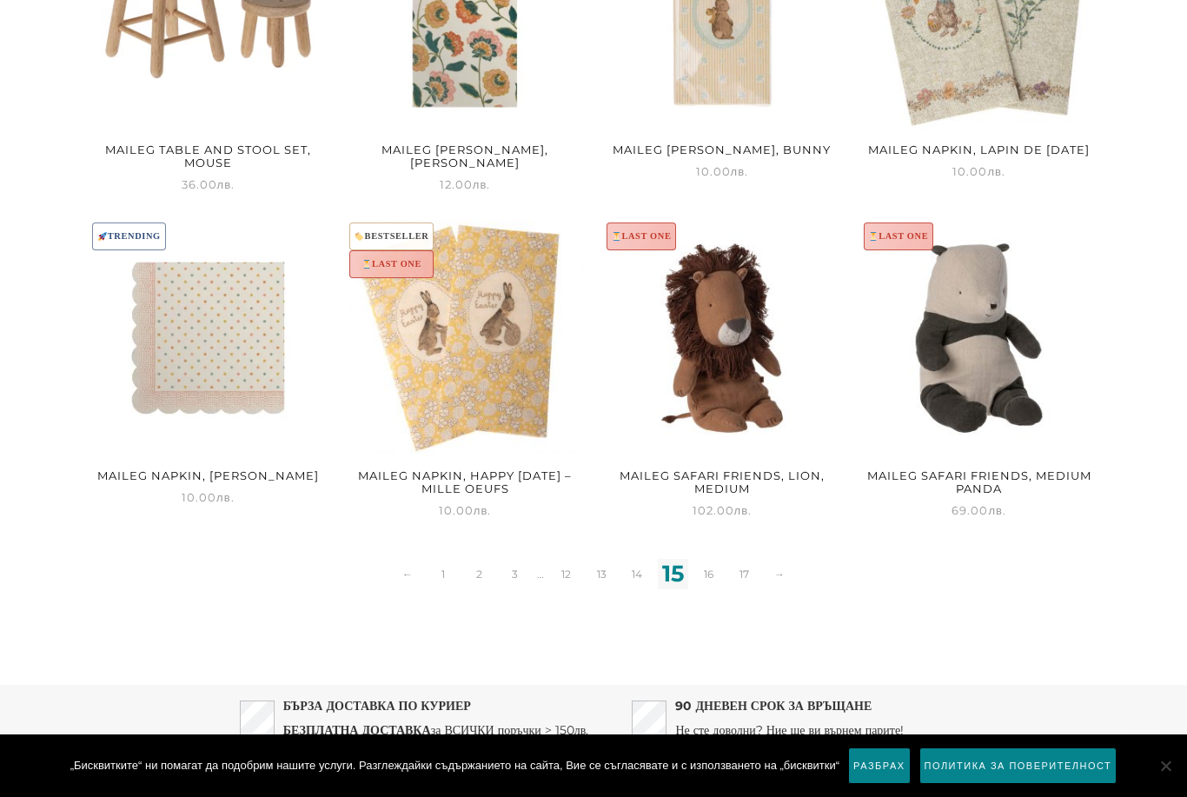
click at [705, 576] on link "16" at bounding box center [709, 574] width 30 height 30
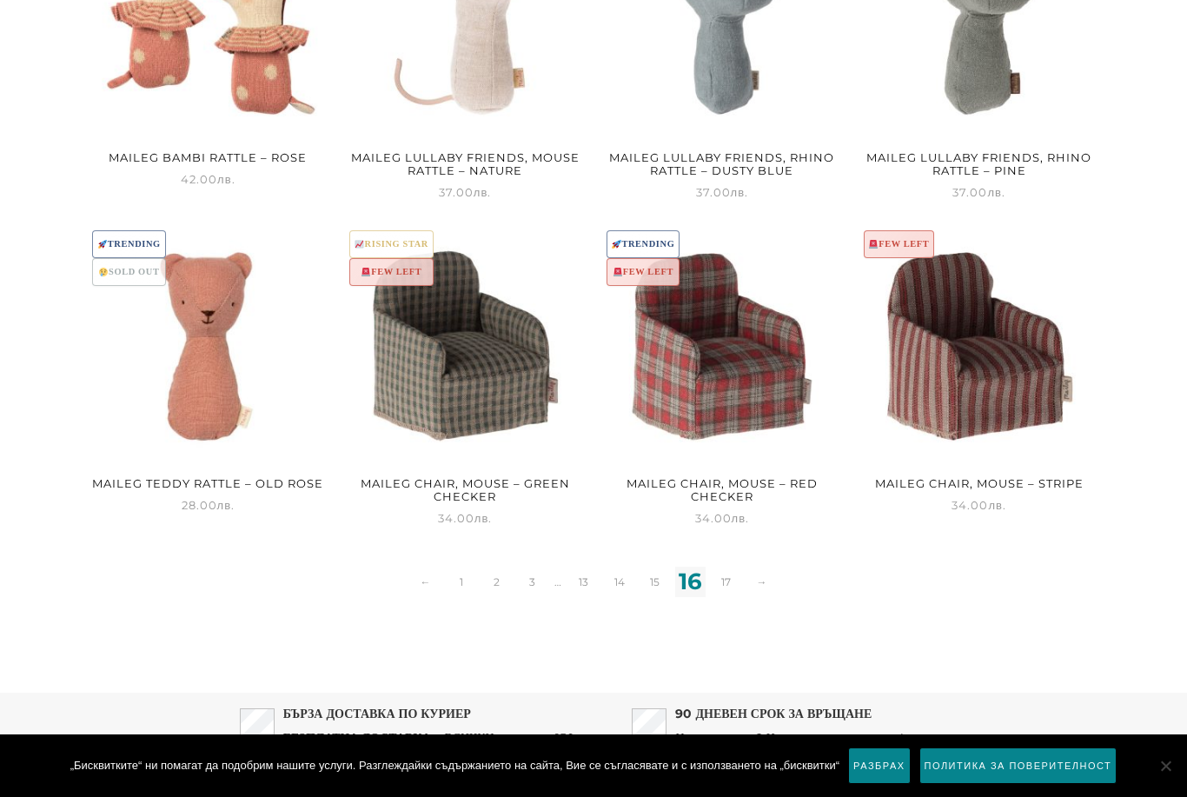
scroll to position [1590, 0]
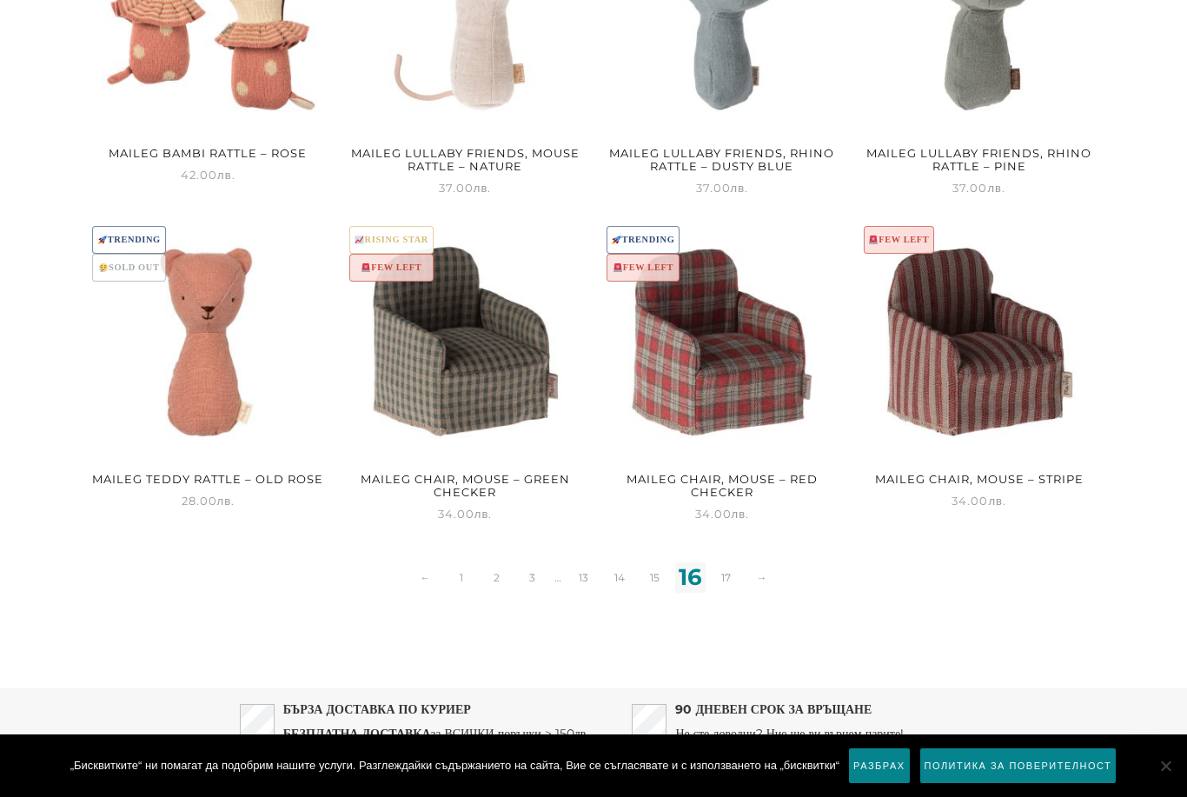
click at [732, 575] on link "17" at bounding box center [726, 577] width 30 height 30
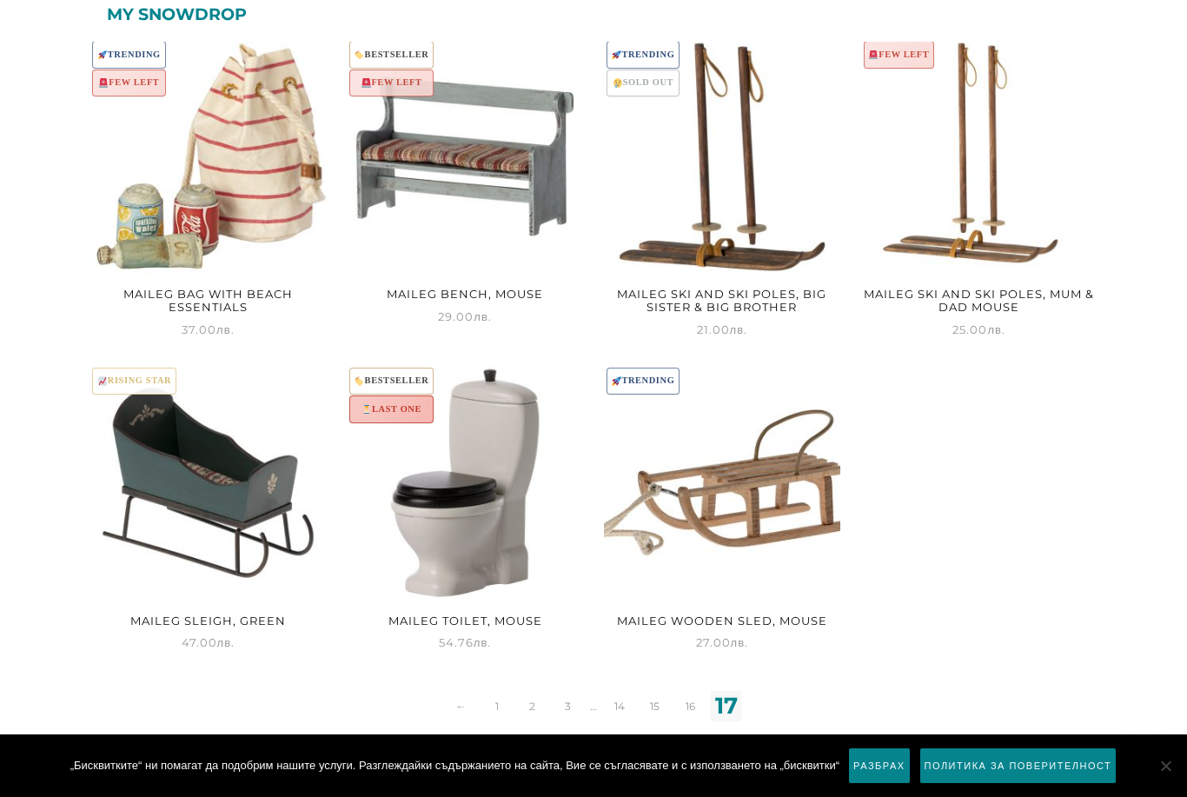
scroll to position [467, 0]
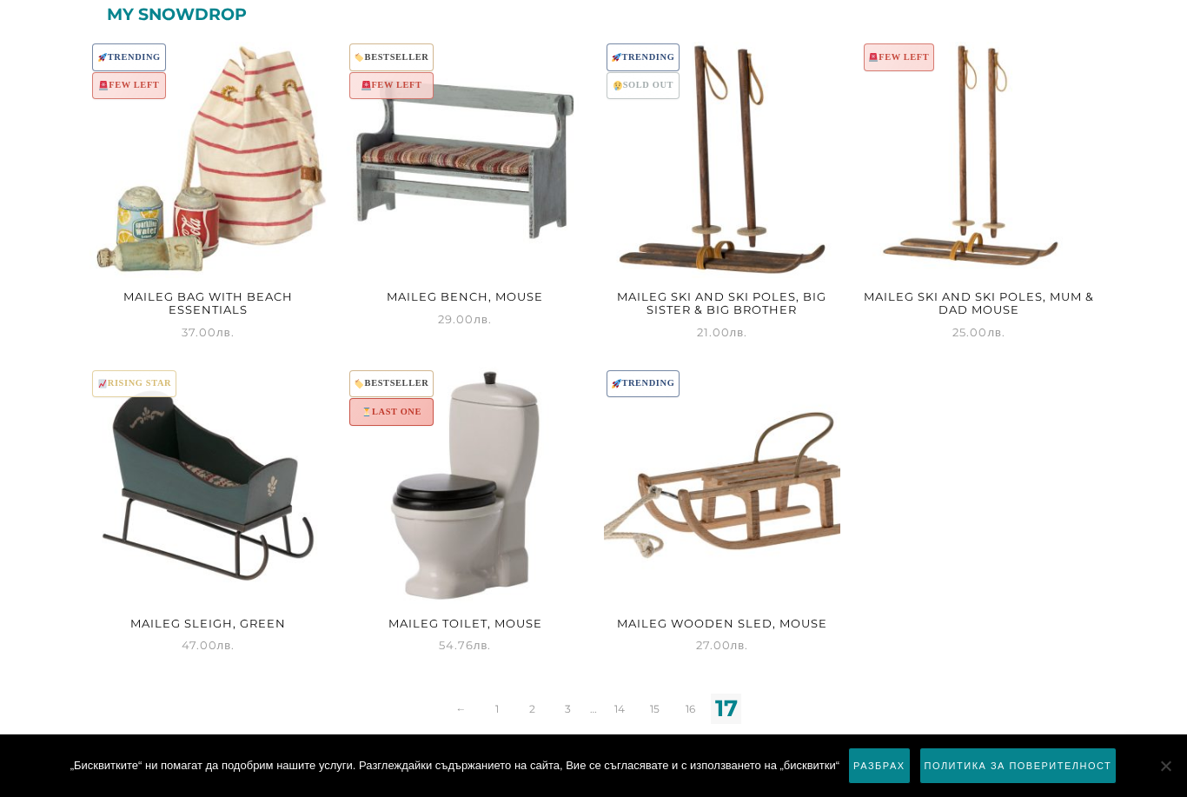
click at [848, 766] on link "Разбрах" at bounding box center [879, 766] width 62 height 37
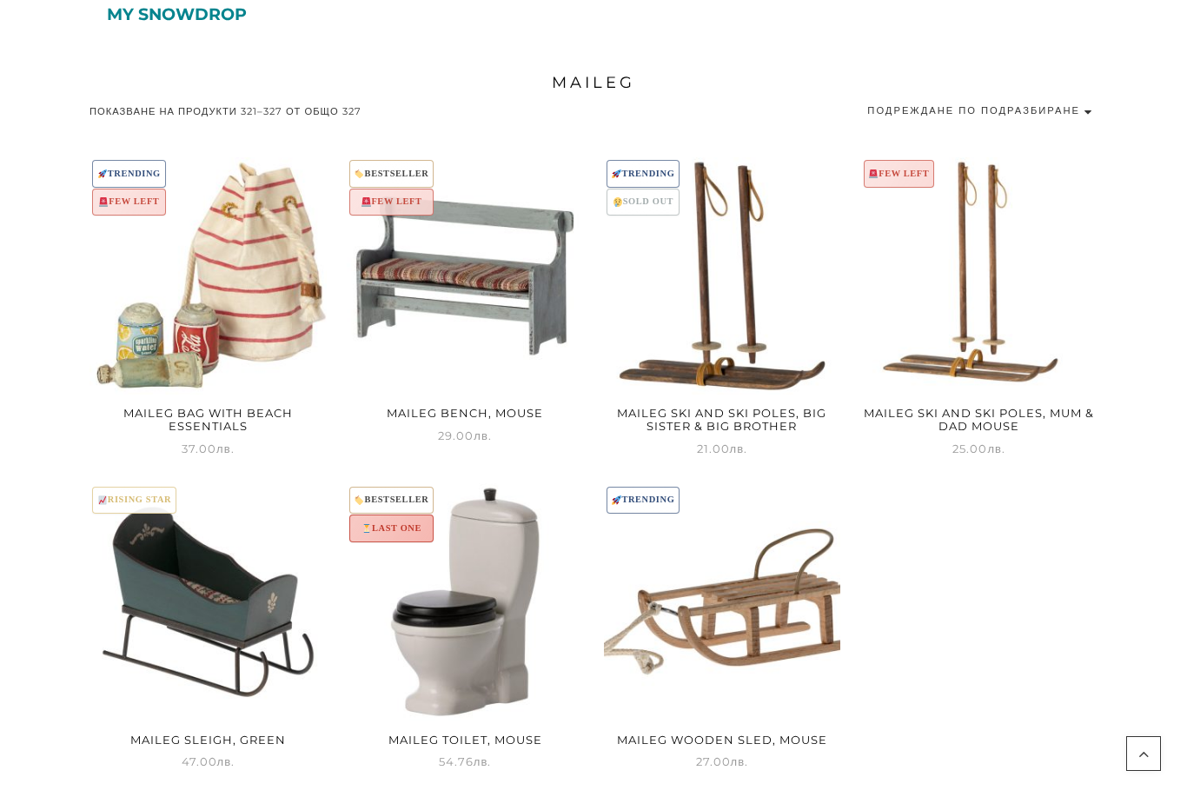
scroll to position [348, 0]
